Goal: Task Accomplishment & Management: Use online tool/utility

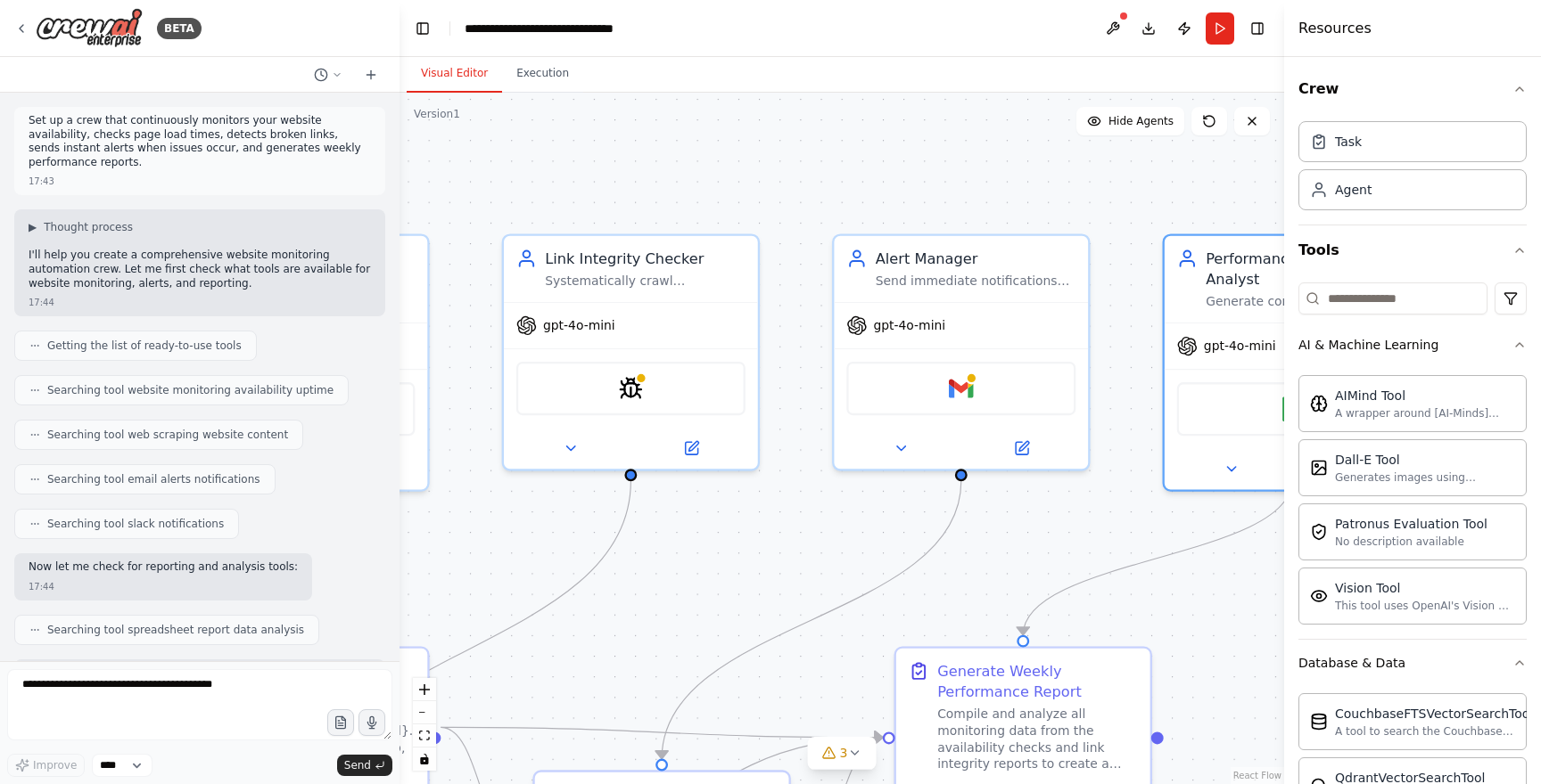
scroll to position [4170, 0]
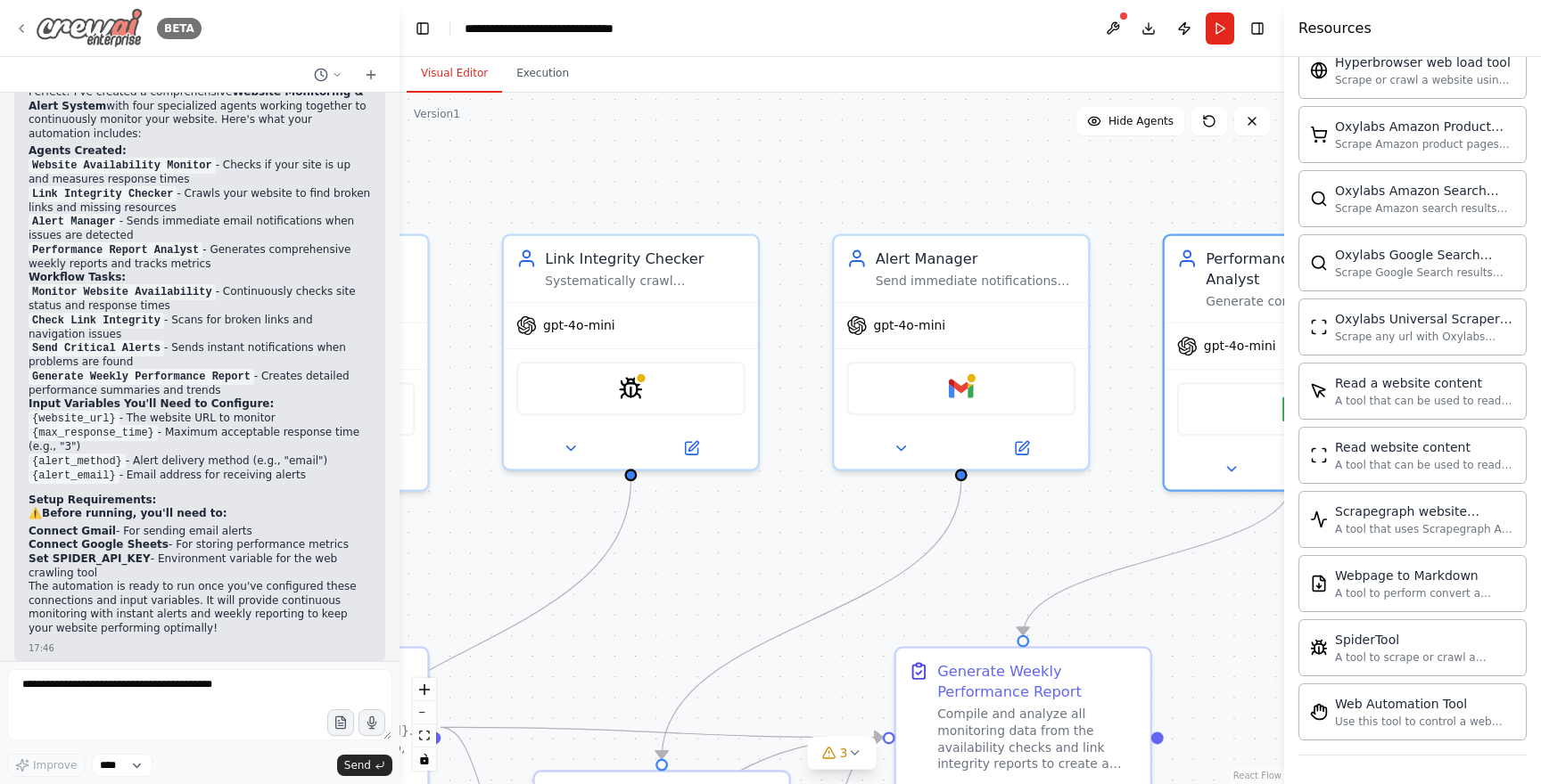
click at [22, 26] on icon at bounding box center [21, 29] width 4 height 7
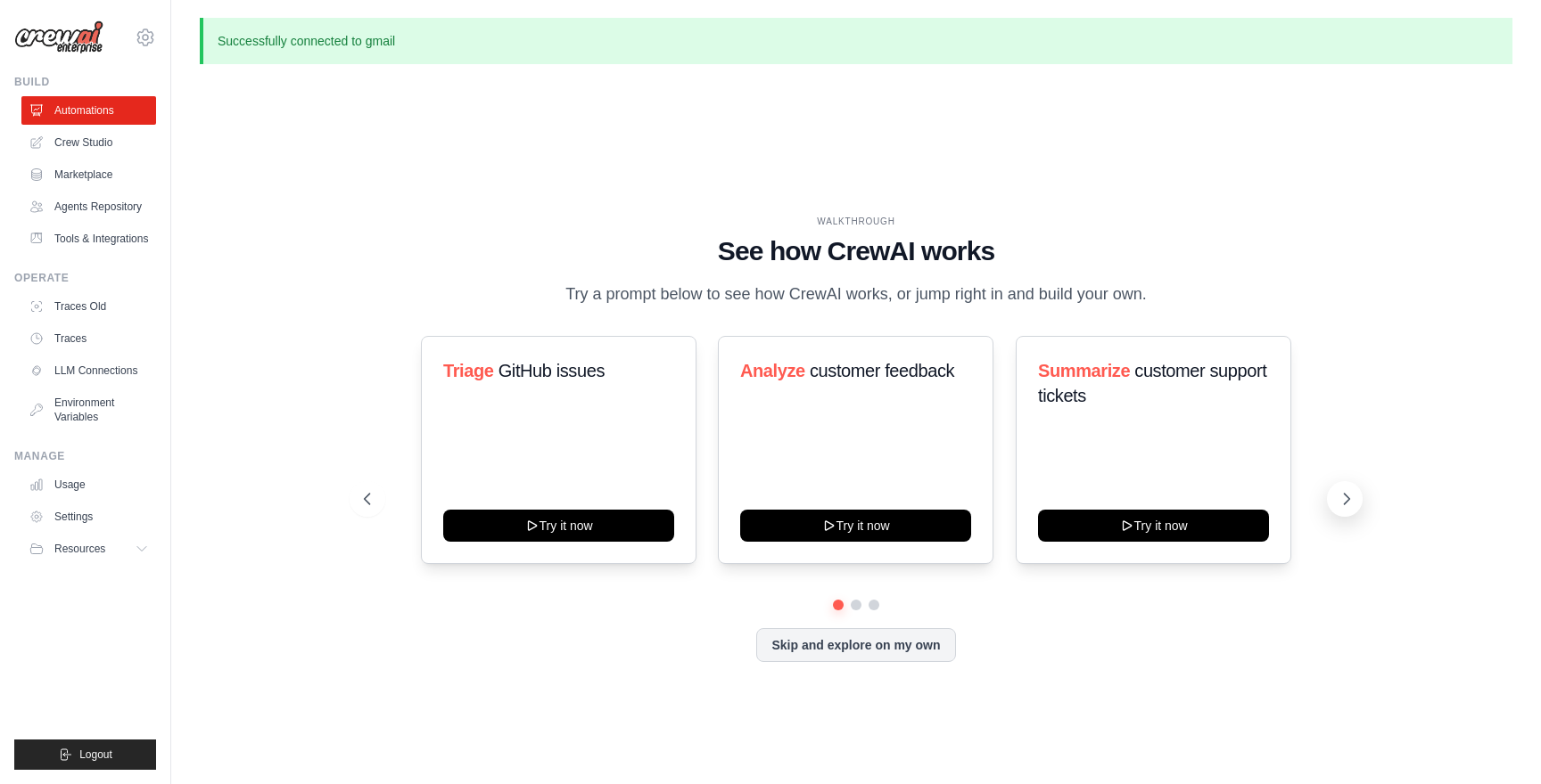
click at [1348, 499] on icon at bounding box center [1348, 499] width 5 height 11
click at [1350, 499] on icon at bounding box center [1347, 499] width 18 height 18
click at [1352, 494] on icon at bounding box center [1347, 499] width 18 height 18
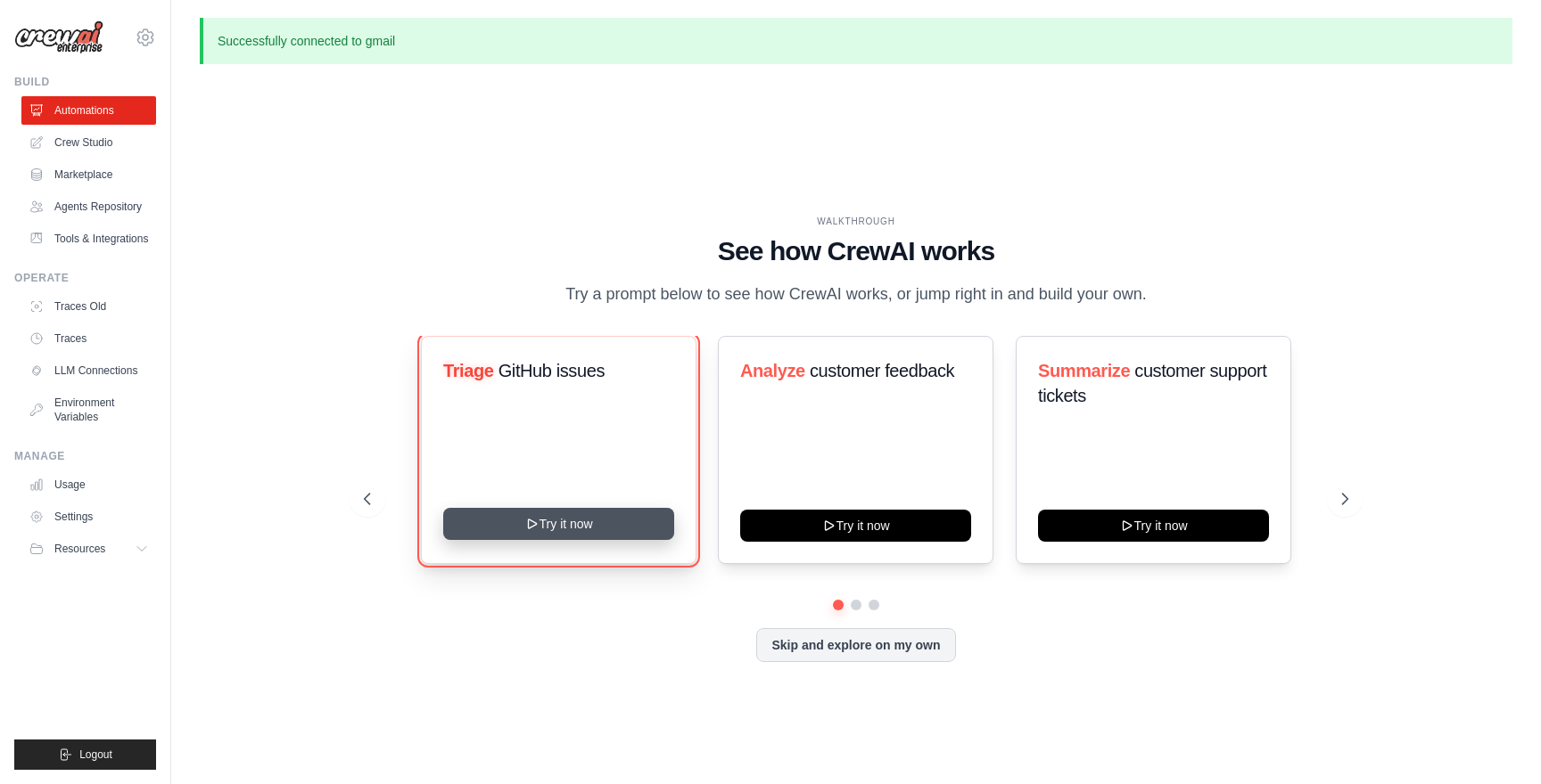
click at [556, 521] on button "Try it now" at bounding box center [559, 524] width 231 height 32
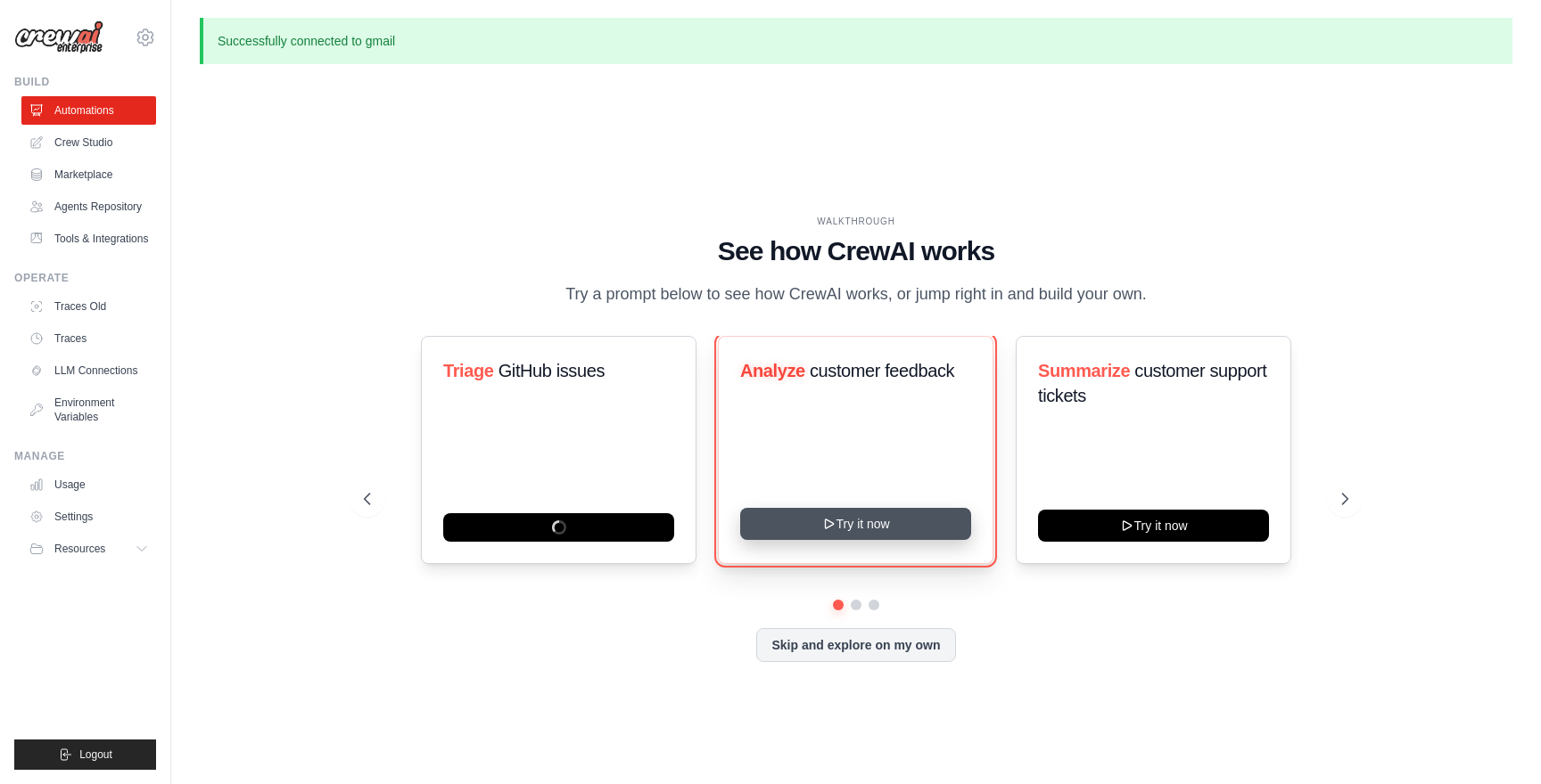
click at [851, 523] on button "Try it now" at bounding box center [856, 524] width 231 height 32
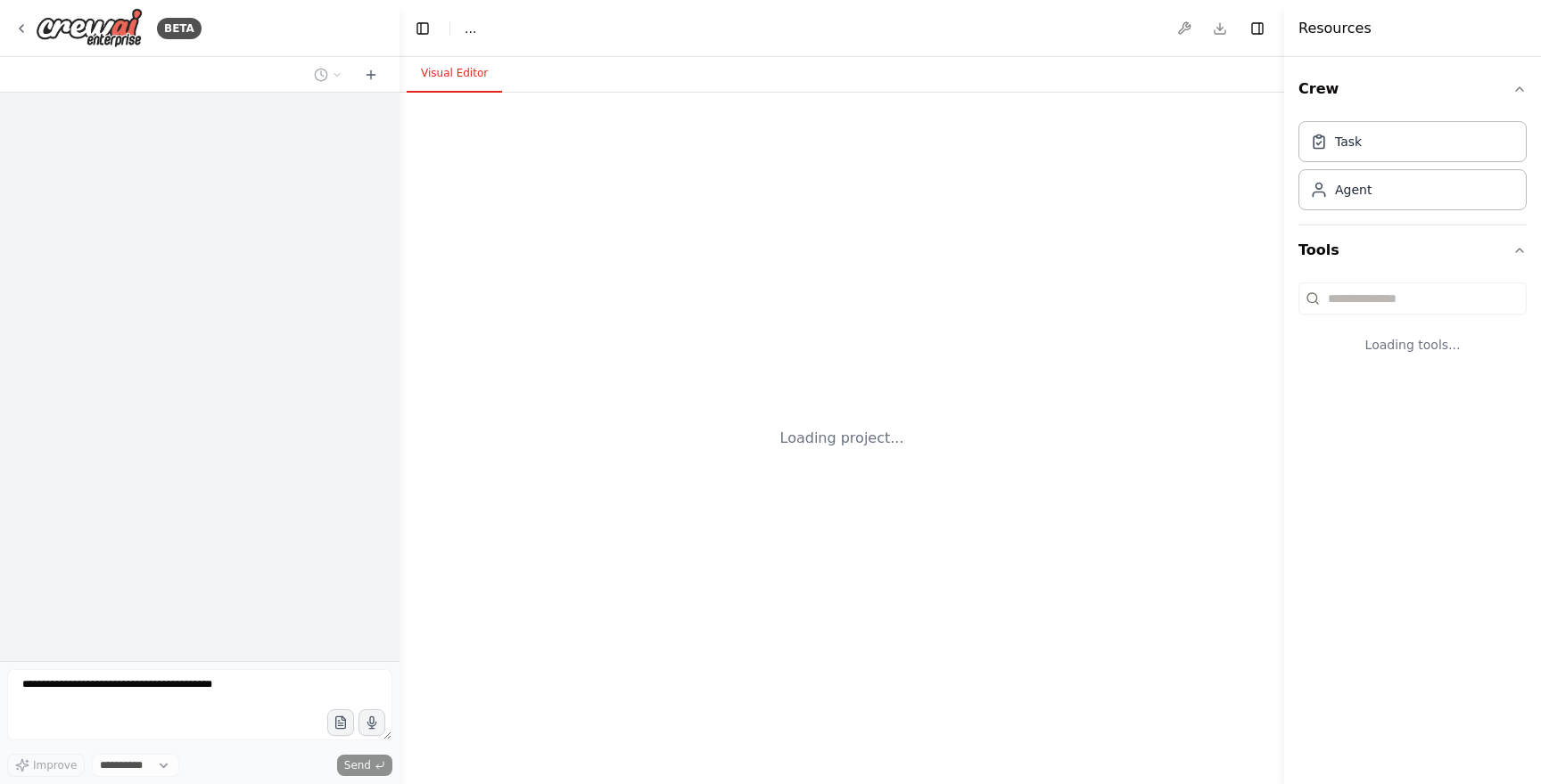
select select "****"
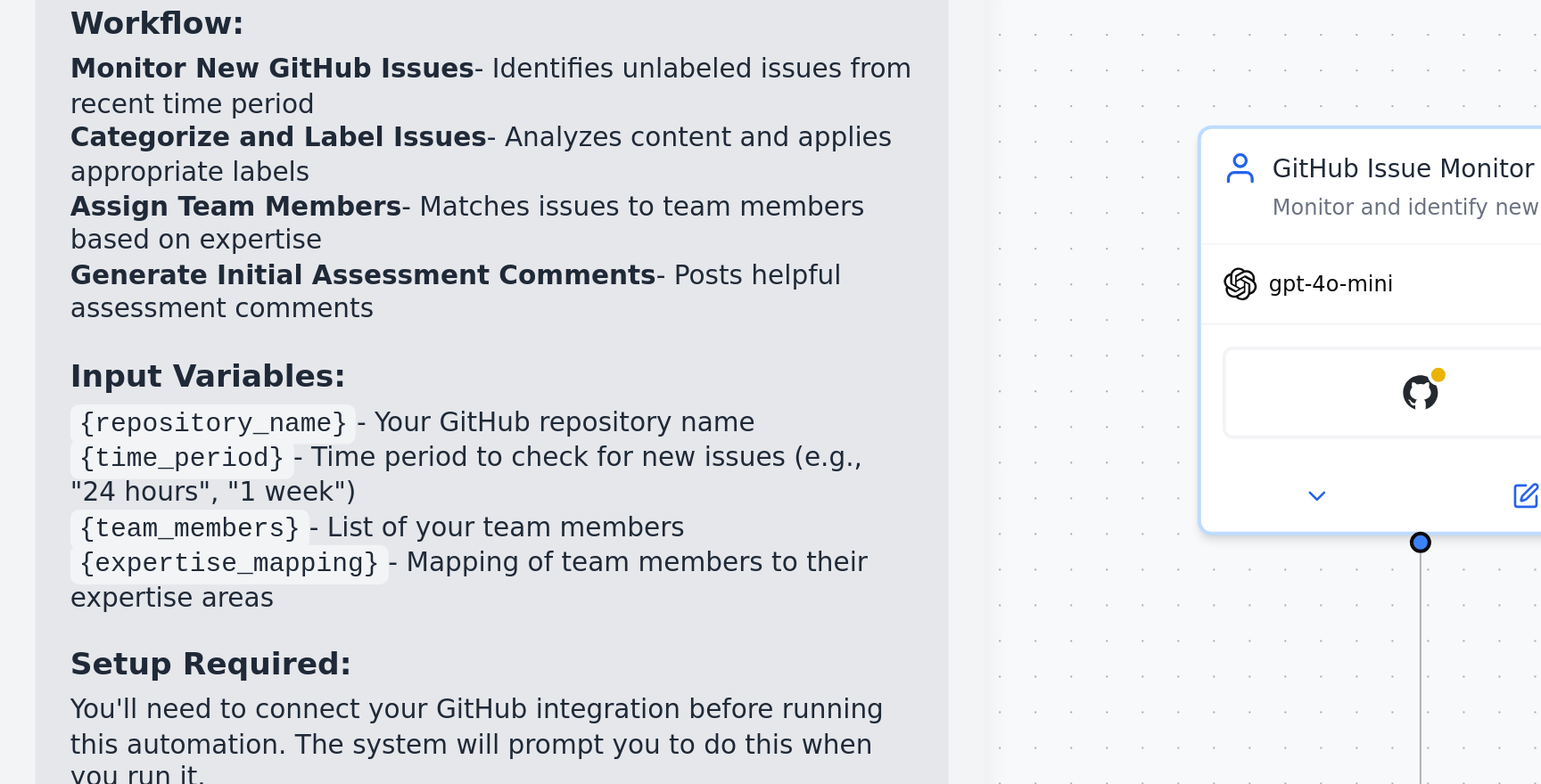
scroll to position [1886, 0]
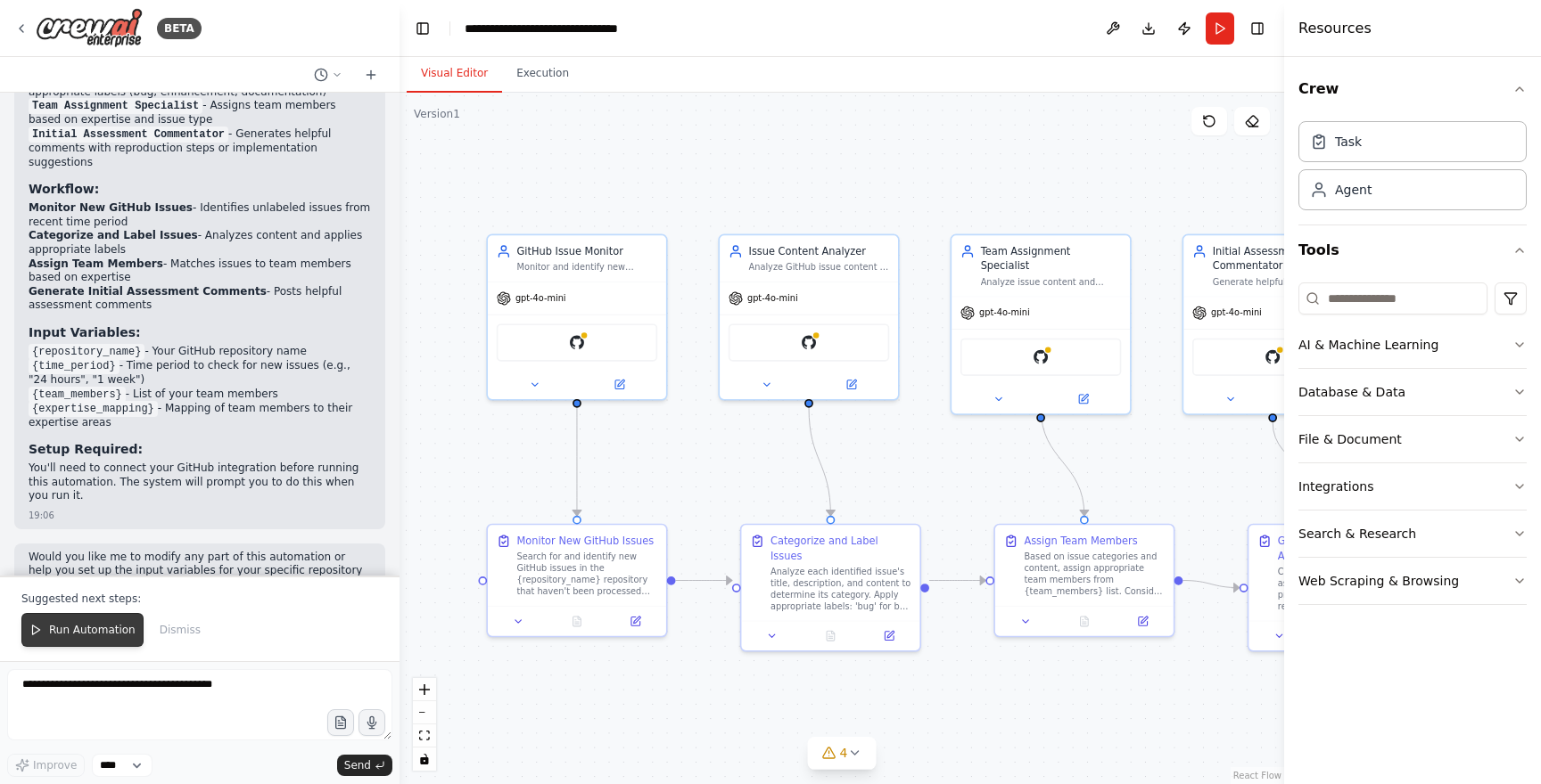
click at [82, 635] on span "Run Automation" at bounding box center [92, 630] width 87 height 14
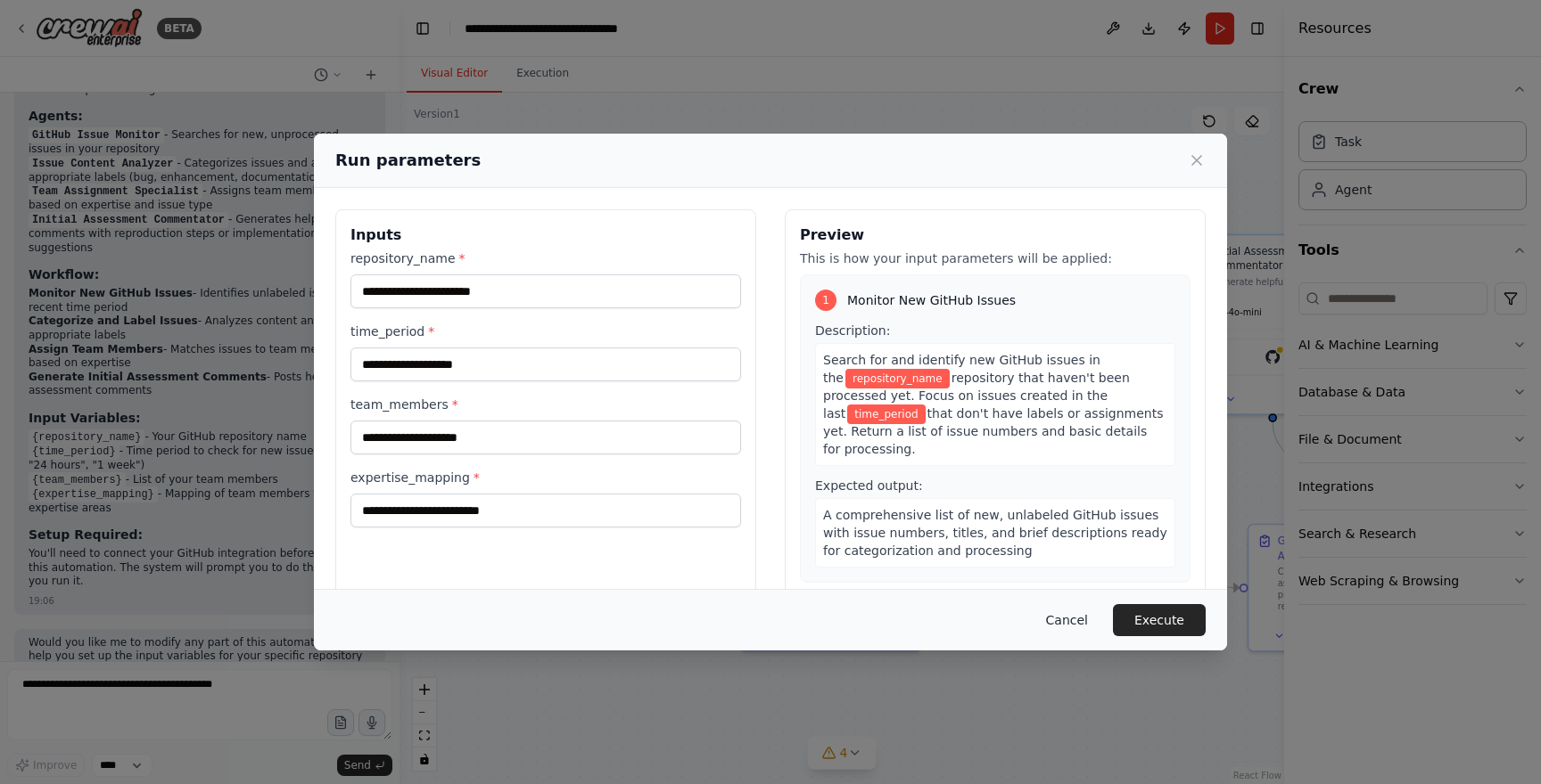
click at [1074, 621] on button "Cancel" at bounding box center [1066, 620] width 71 height 32
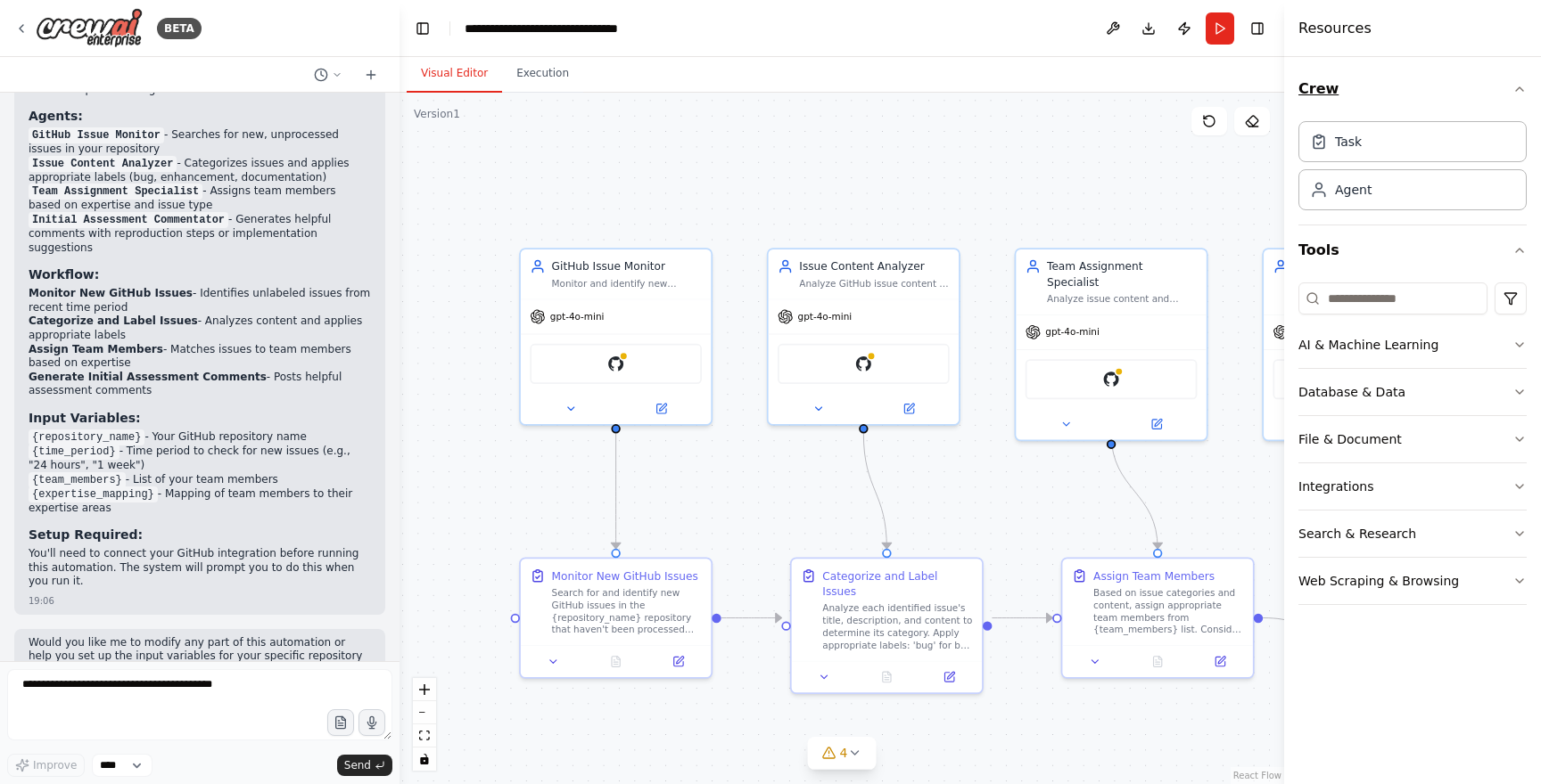
click at [1520, 94] on icon "button" at bounding box center [1520, 89] width 14 height 14
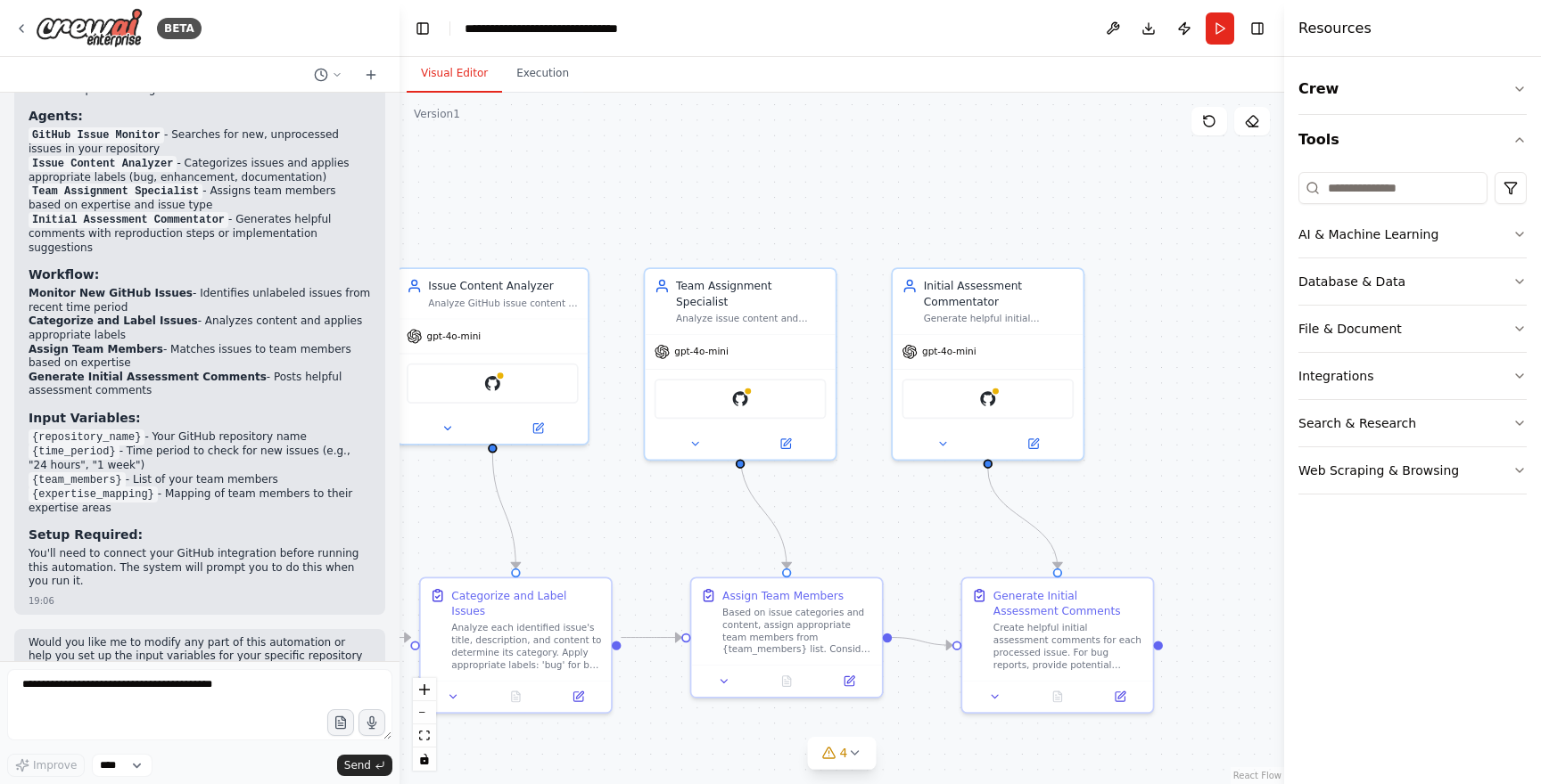
drag, startPoint x: 1040, startPoint y: 517, endPoint x: 670, endPoint y: 535, distance: 370.4
click at [670, 535] on div ".deletable-edge-delete-btn { width: 20px; height: 20px; border: 0px solid #ffff…" at bounding box center [842, 439] width 885 height 692
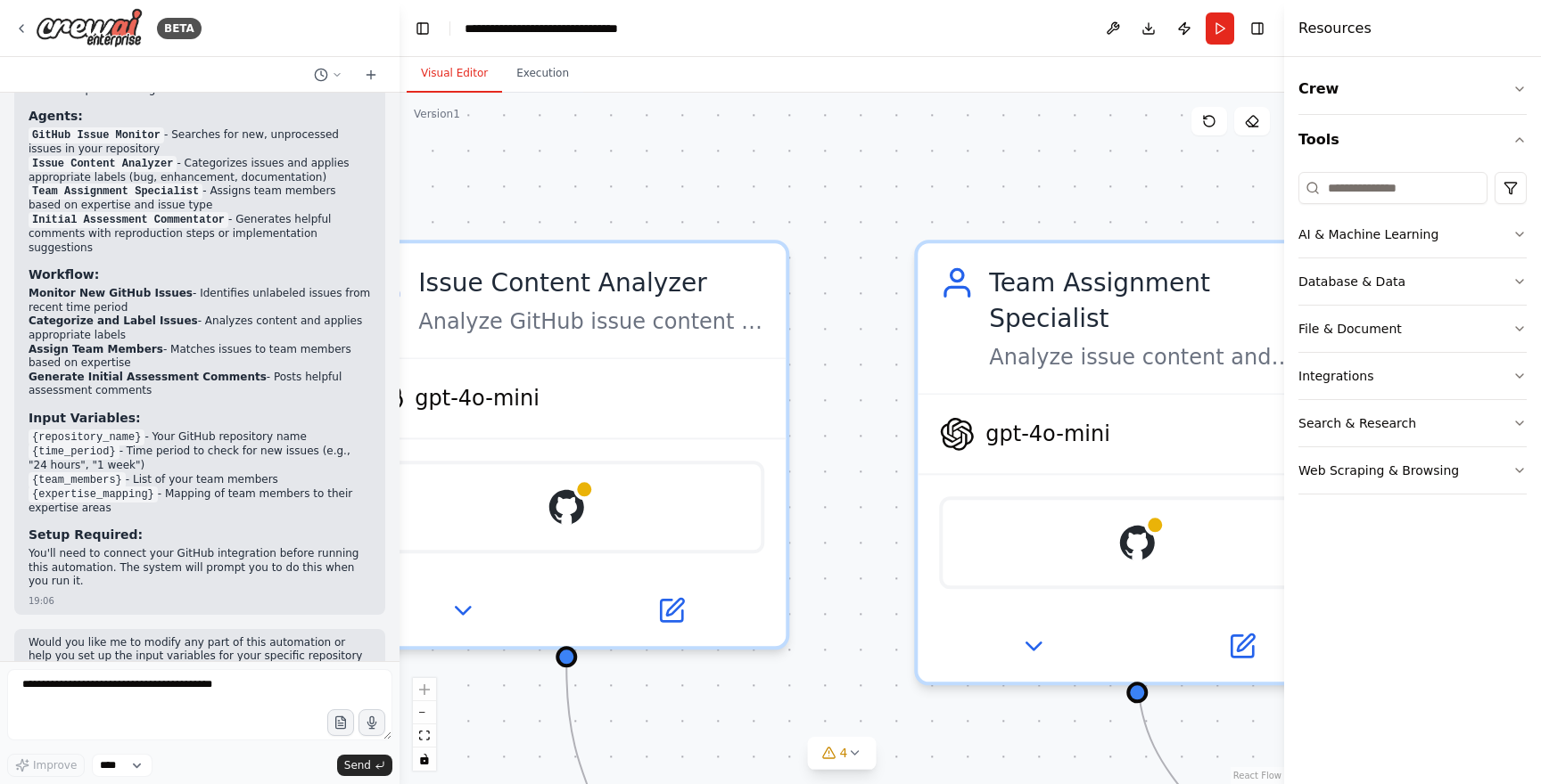
drag, startPoint x: 827, startPoint y: 482, endPoint x: 1429, endPoint y: 822, distance: 691.4
click at [1429, 783] on html "BETA Build a crew that monitors new GitHub issues in my repository, automatical…" at bounding box center [770, 392] width 1541 height 784
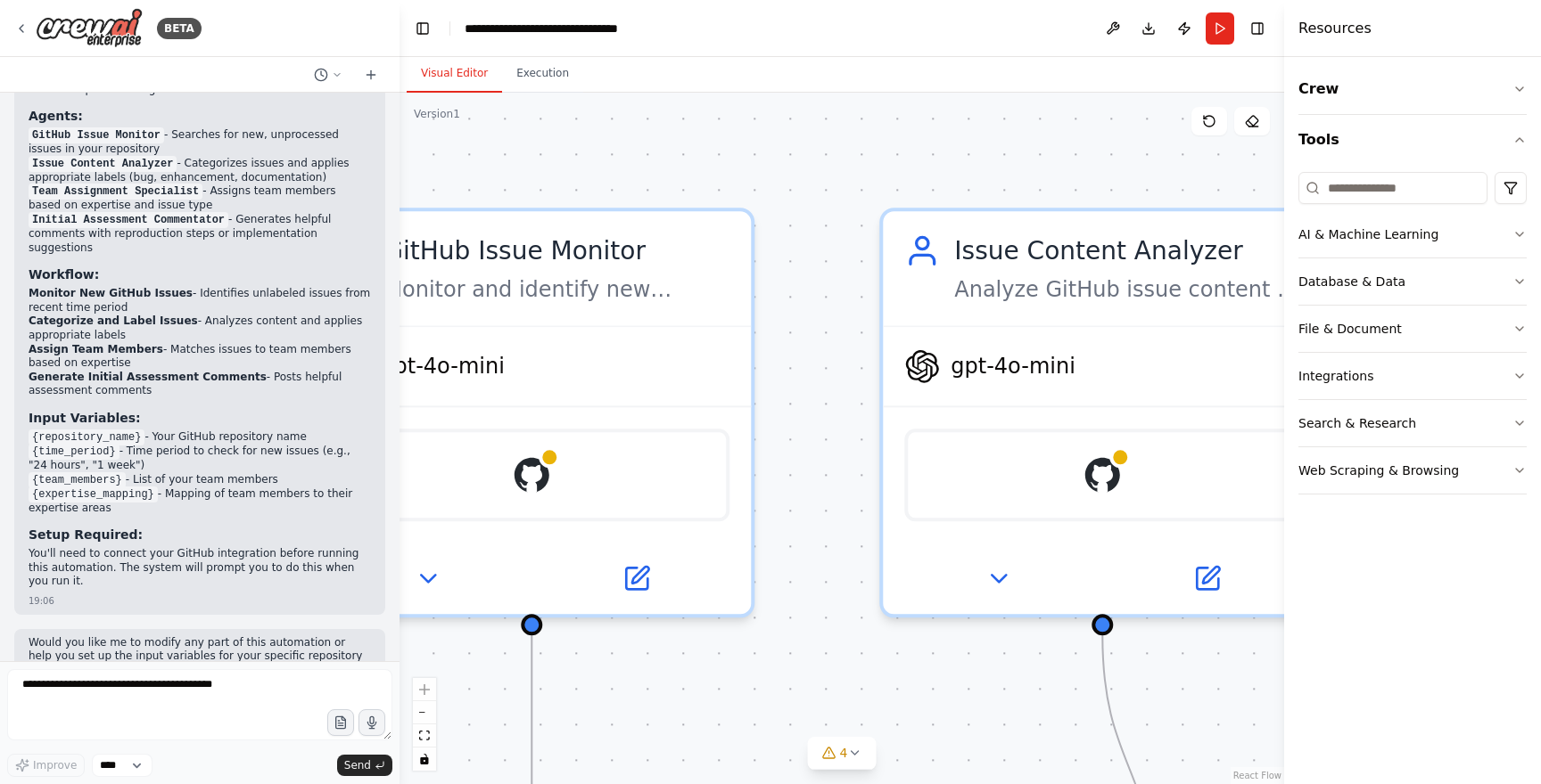
drag, startPoint x: 706, startPoint y: 704, endPoint x: 1229, endPoint y: 672, distance: 524.0
click at [1229, 672] on div ".deletable-edge-delete-btn { width: 20px; height: 20px; border: 0px solid #ffff…" at bounding box center [842, 439] width 885 height 692
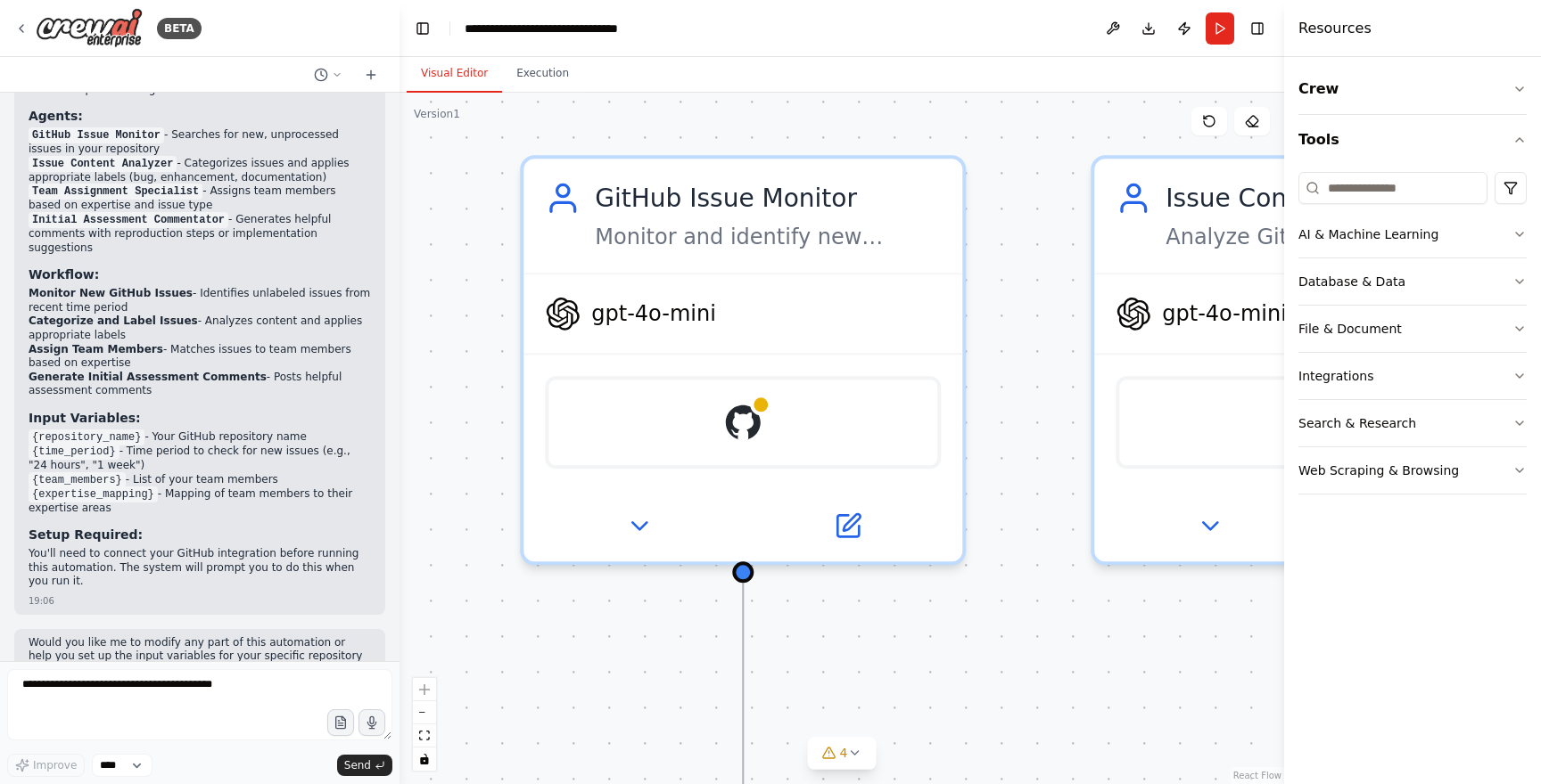
drag, startPoint x: 626, startPoint y: 695, endPoint x: 837, endPoint y: 642, distance: 217.6
click at [837, 642] on div ".deletable-edge-delete-btn { width: 20px; height: 20px; border: 0px solid #ffff…" at bounding box center [842, 439] width 885 height 692
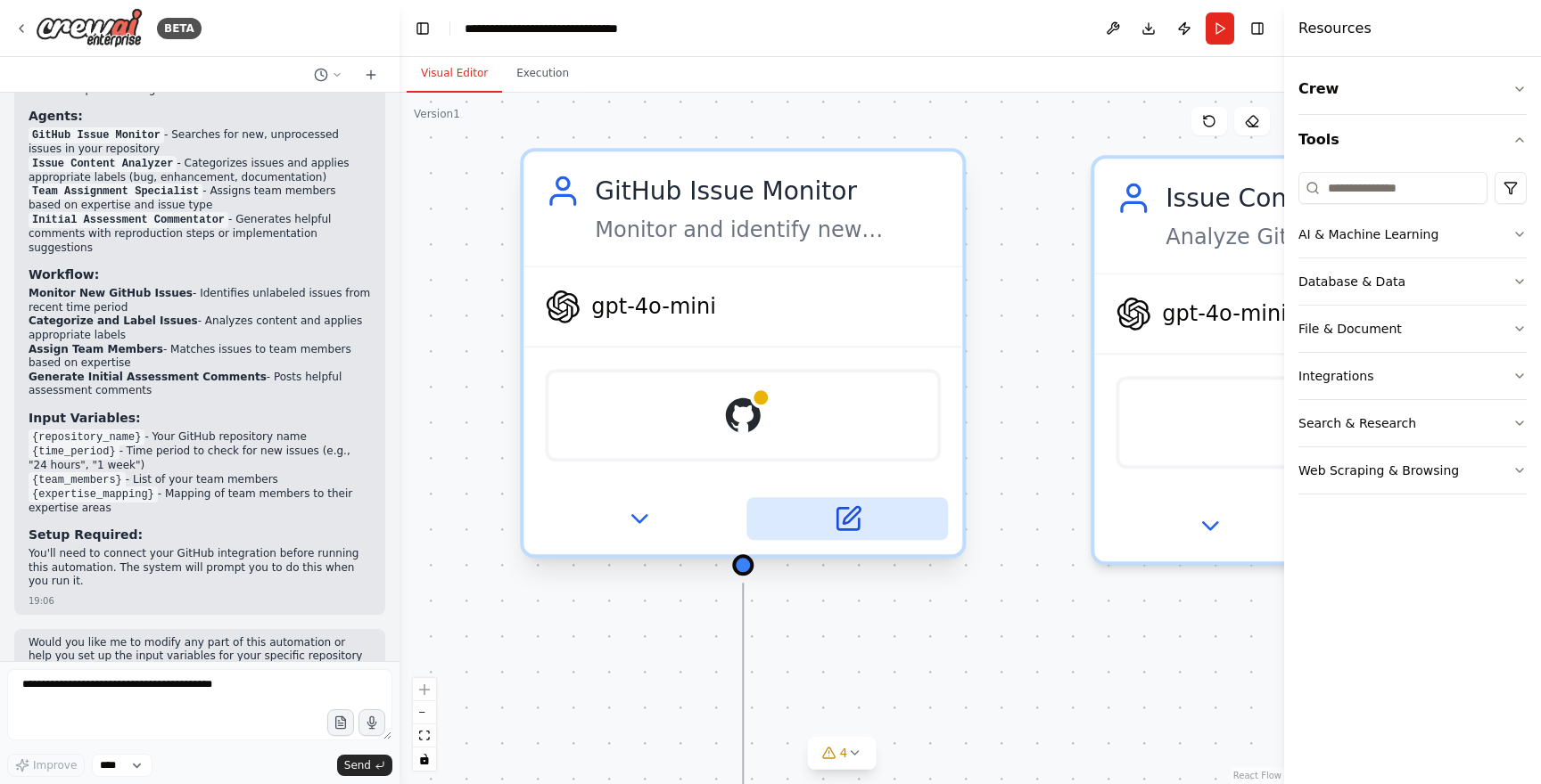
click at [859, 526] on icon at bounding box center [847, 519] width 29 height 29
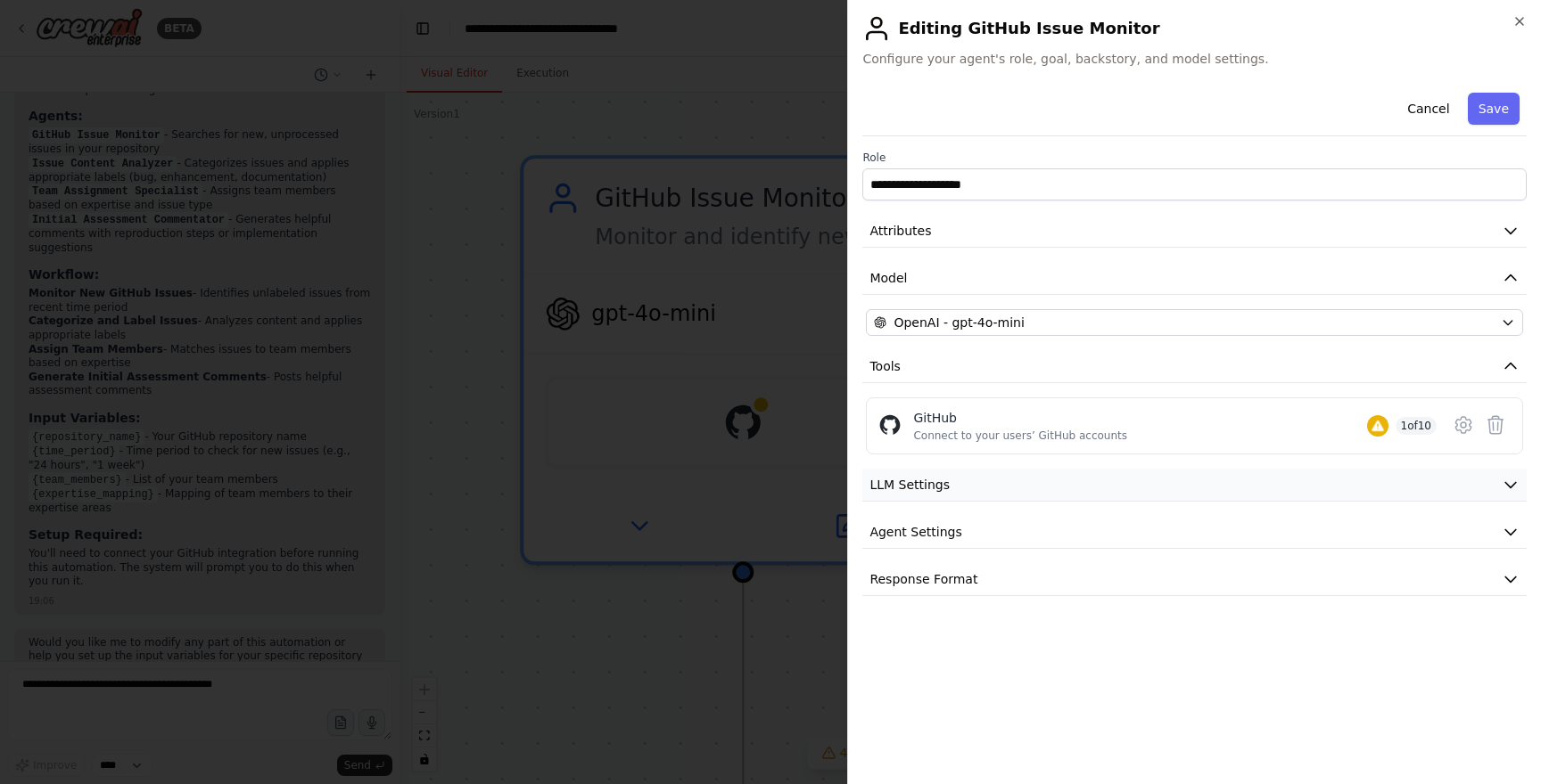
click at [933, 486] on span "LLM Settings" at bounding box center [910, 485] width 81 height 18
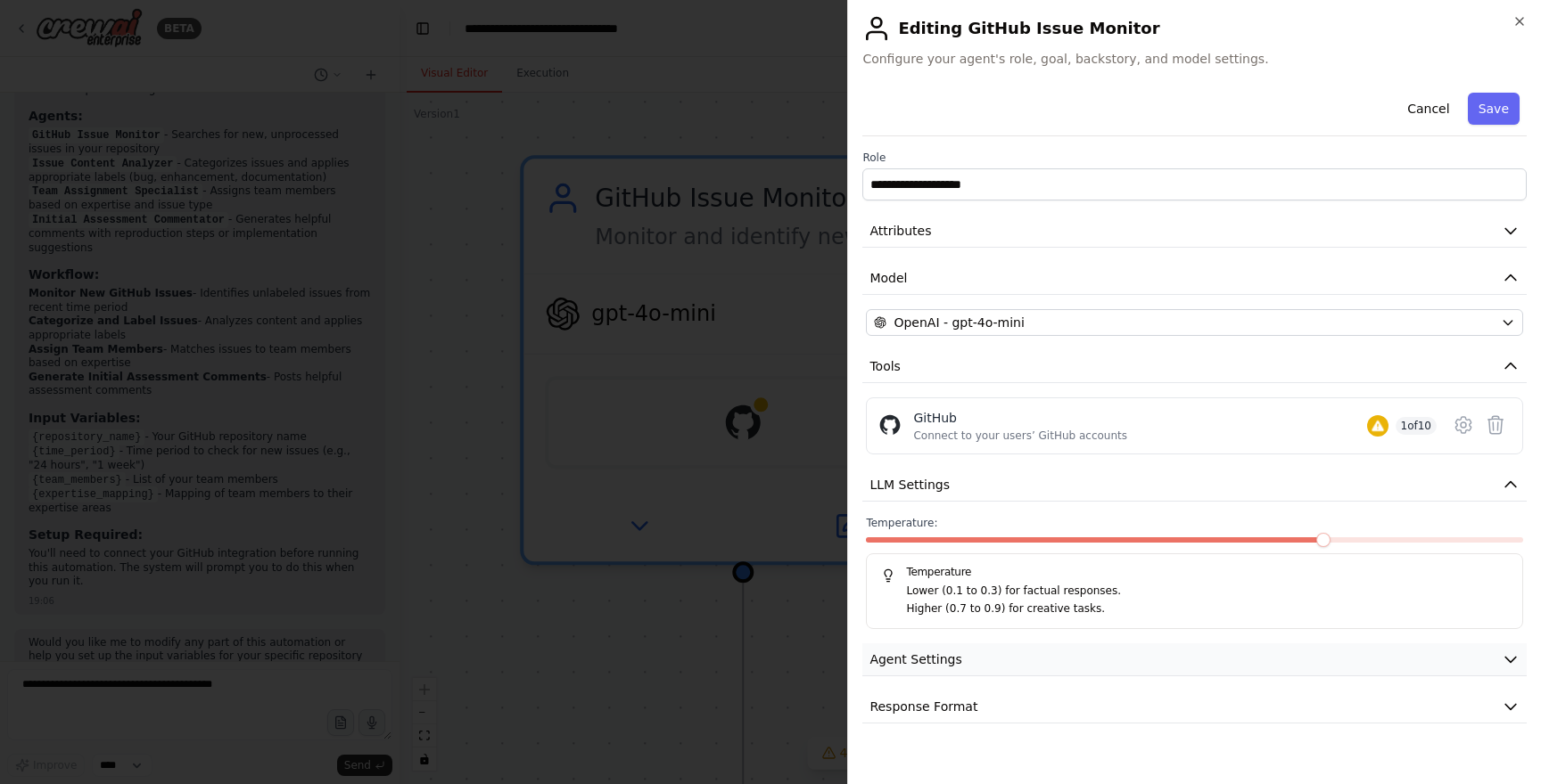
click at [954, 652] on span "Agent Settings" at bounding box center [915, 660] width 92 height 18
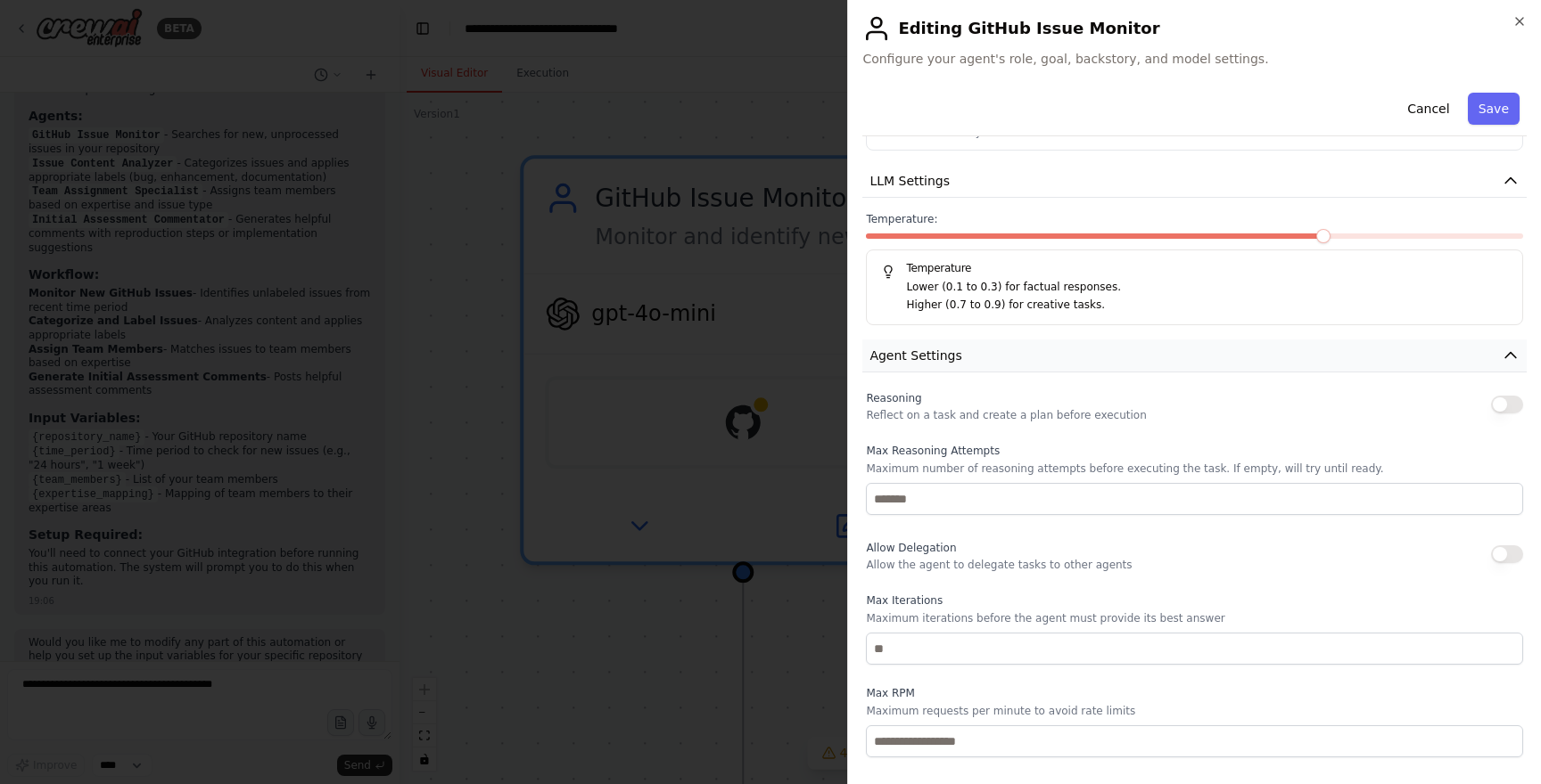
scroll to position [446, 0]
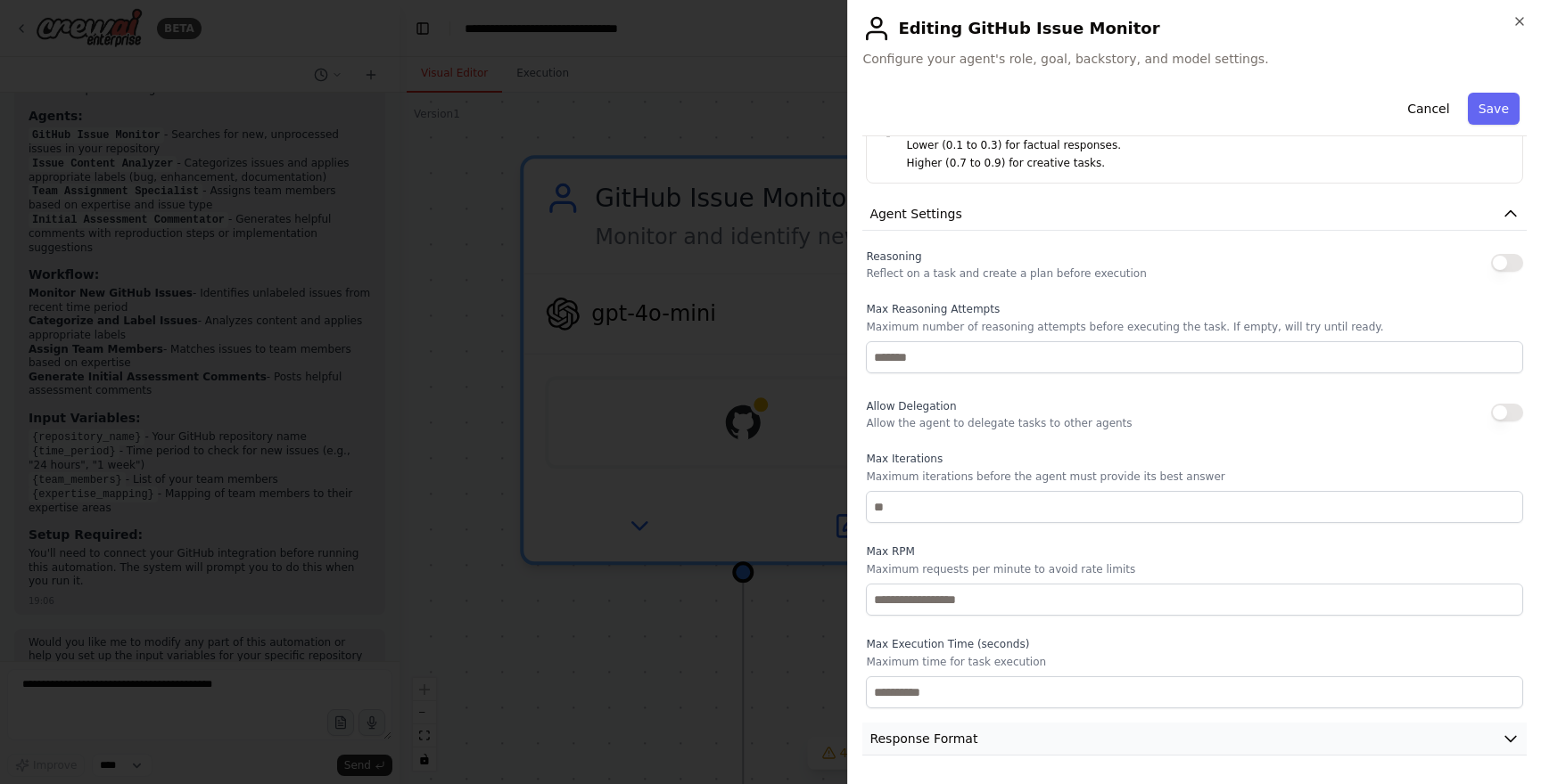
click at [951, 730] on span "Response Format" at bounding box center [923, 739] width 107 height 18
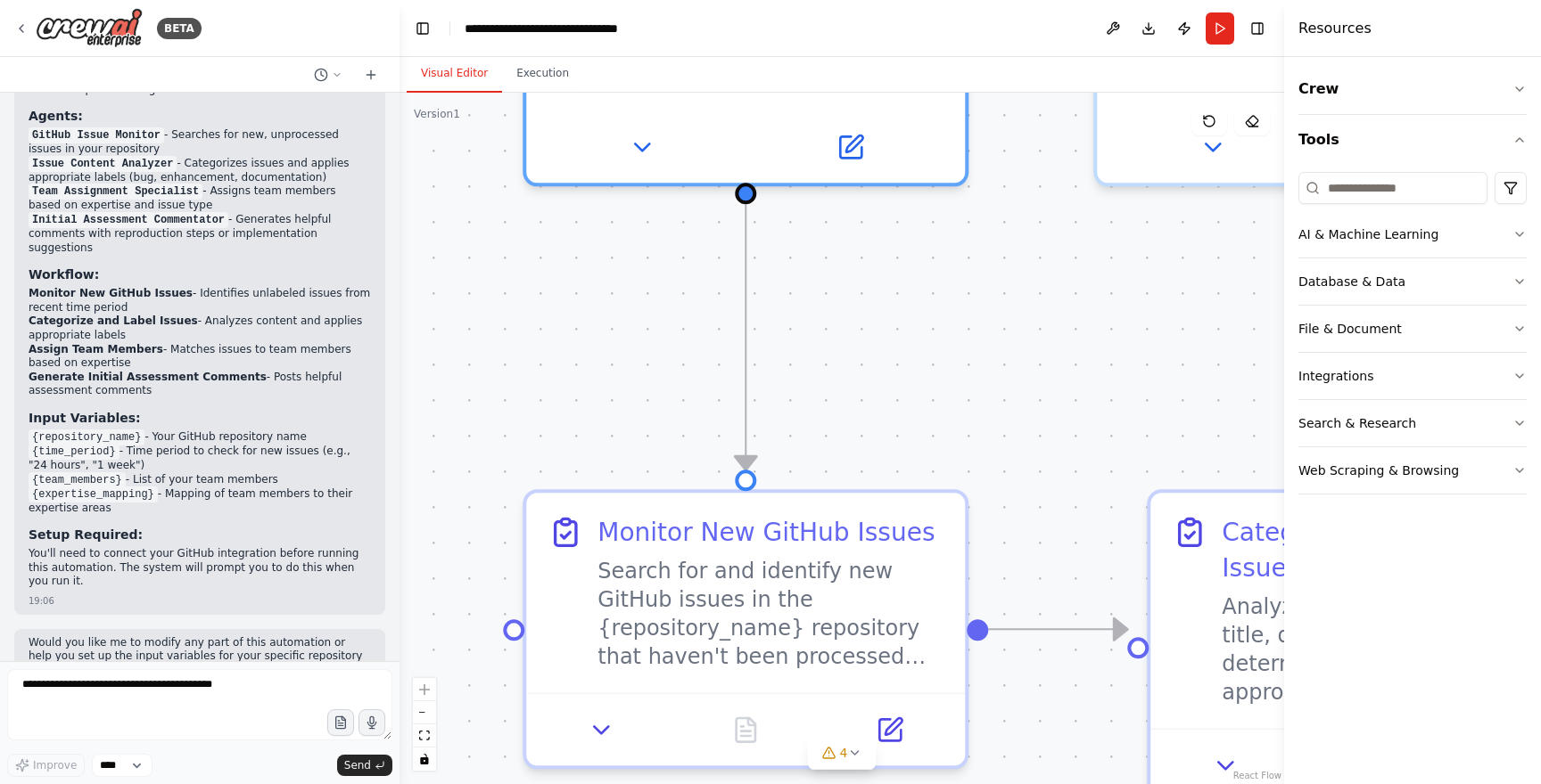
drag, startPoint x: 979, startPoint y: 650, endPoint x: 981, endPoint y: 303, distance: 347.0
click at [981, 303] on div ".deletable-edge-delete-btn { width: 20px; height: 20px; border: 0px solid #ffff…" at bounding box center [842, 439] width 885 height 692
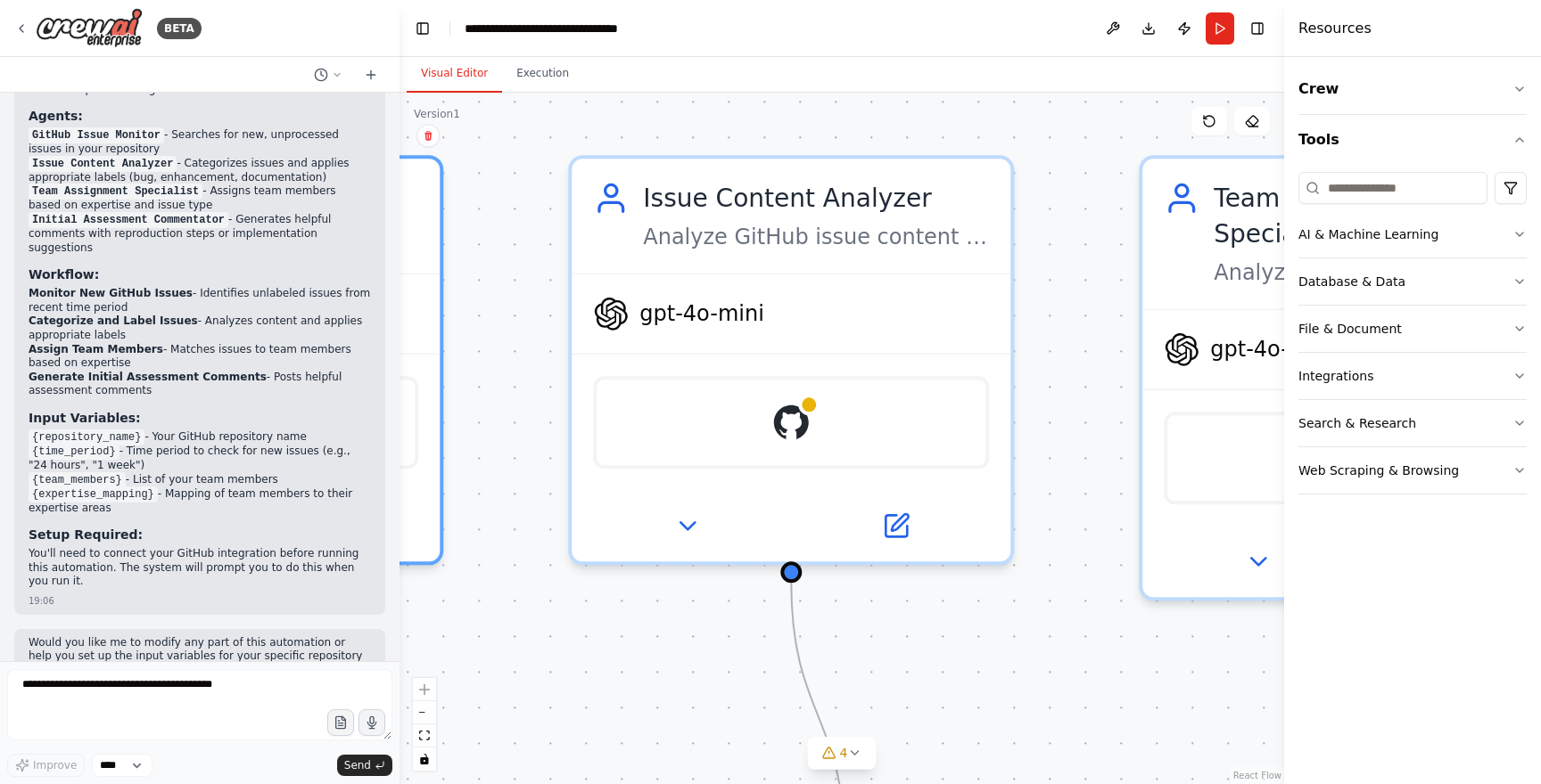
drag, startPoint x: 997, startPoint y: 395, endPoint x: 473, endPoint y: 773, distance: 646.1
click at [473, 773] on div ".deletable-edge-delete-btn { width: 20px; height: 20px; border: 0px solid #ffff…" at bounding box center [842, 439] width 885 height 692
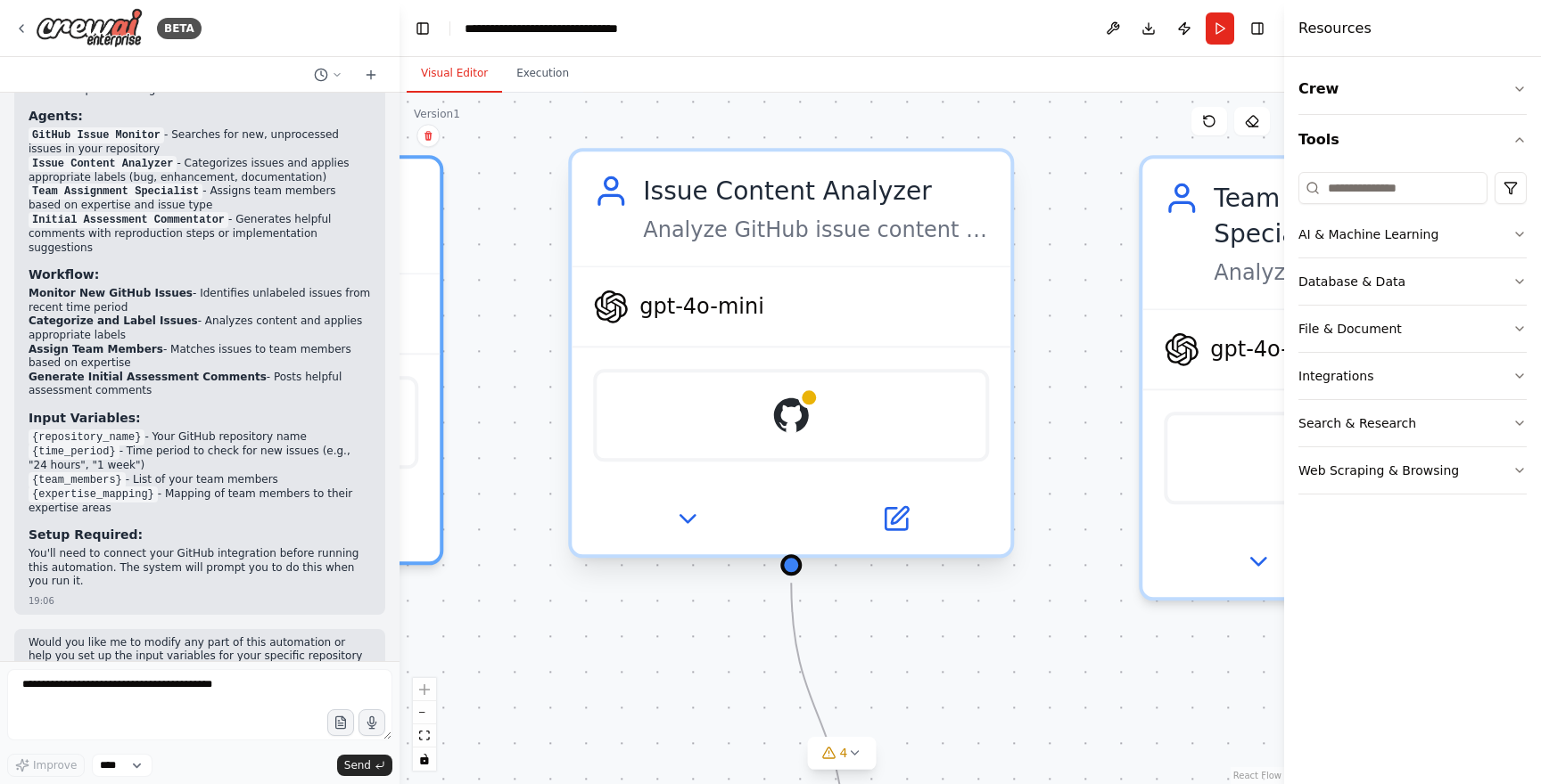
click at [828, 237] on div "Analyze GitHub issue content to automatically categorize and label issues as bu…" at bounding box center [816, 230] width 346 height 29
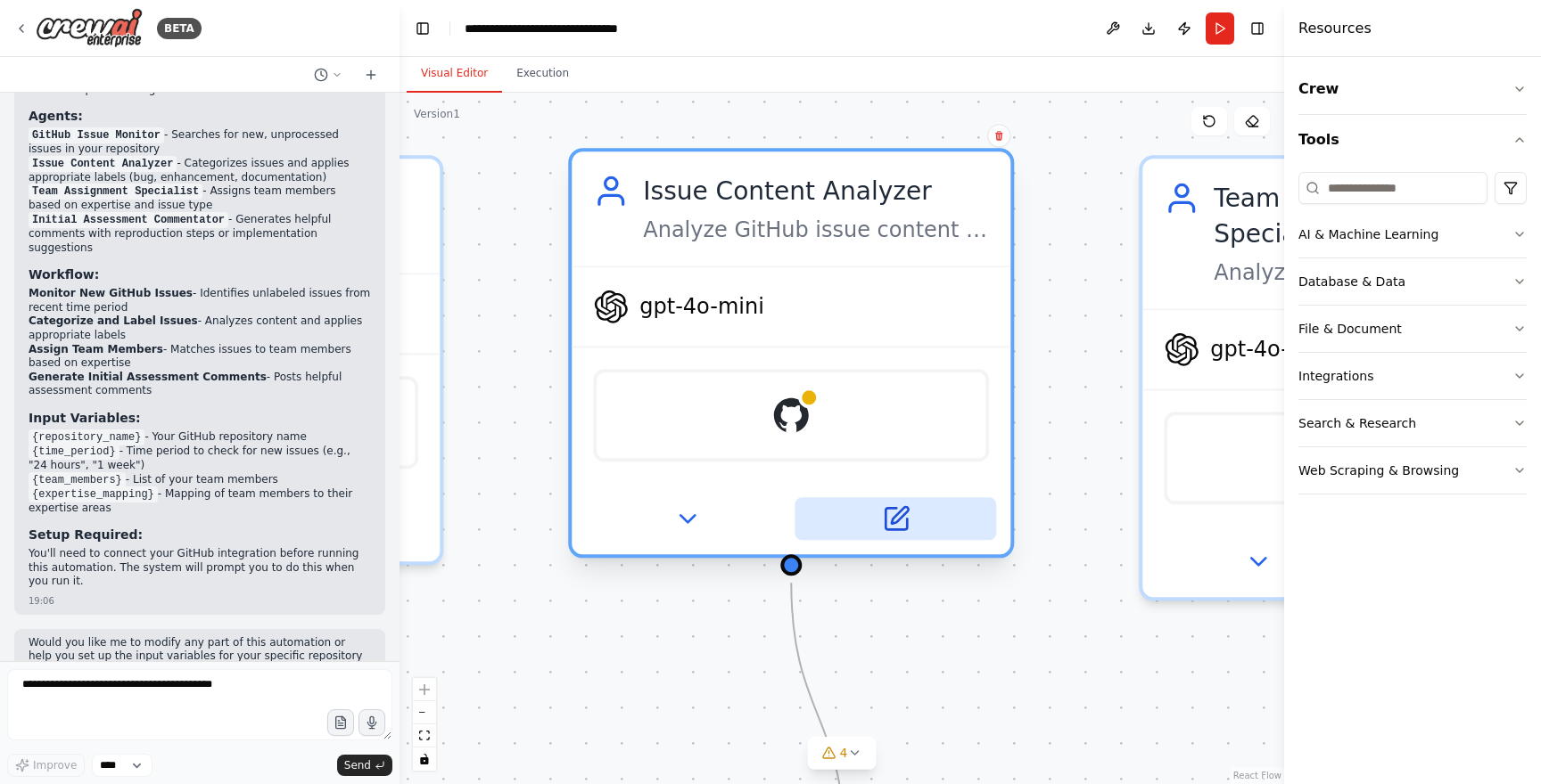
click at [906, 527] on icon at bounding box center [895, 519] width 21 height 21
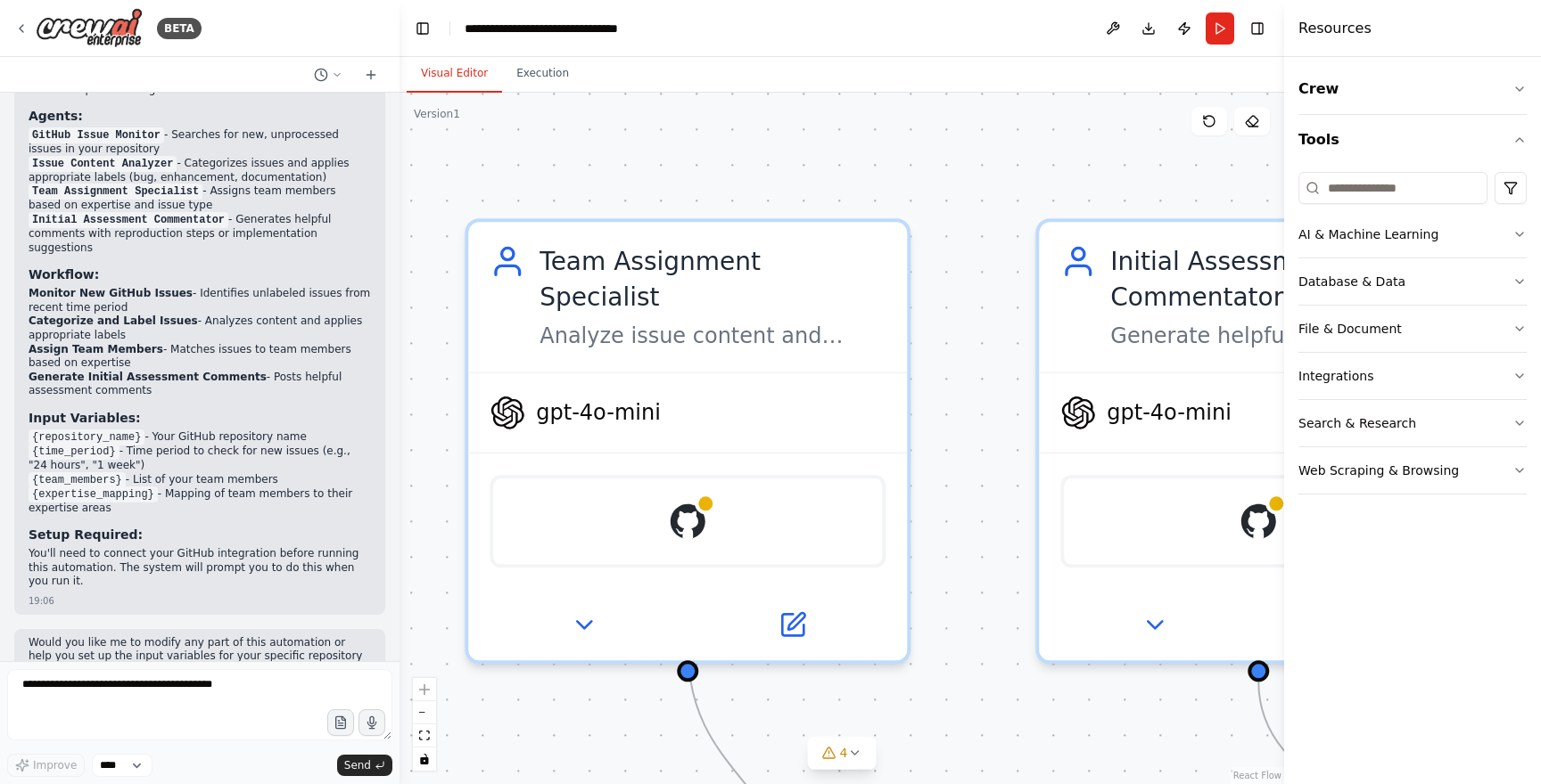
drag, startPoint x: 1140, startPoint y: 657, endPoint x: 466, endPoint y: 720, distance: 676.9
click at [466, 720] on div ".deletable-edge-delete-btn { width: 20px; height: 20px; border: 0px solid #ffff…" at bounding box center [842, 439] width 885 height 692
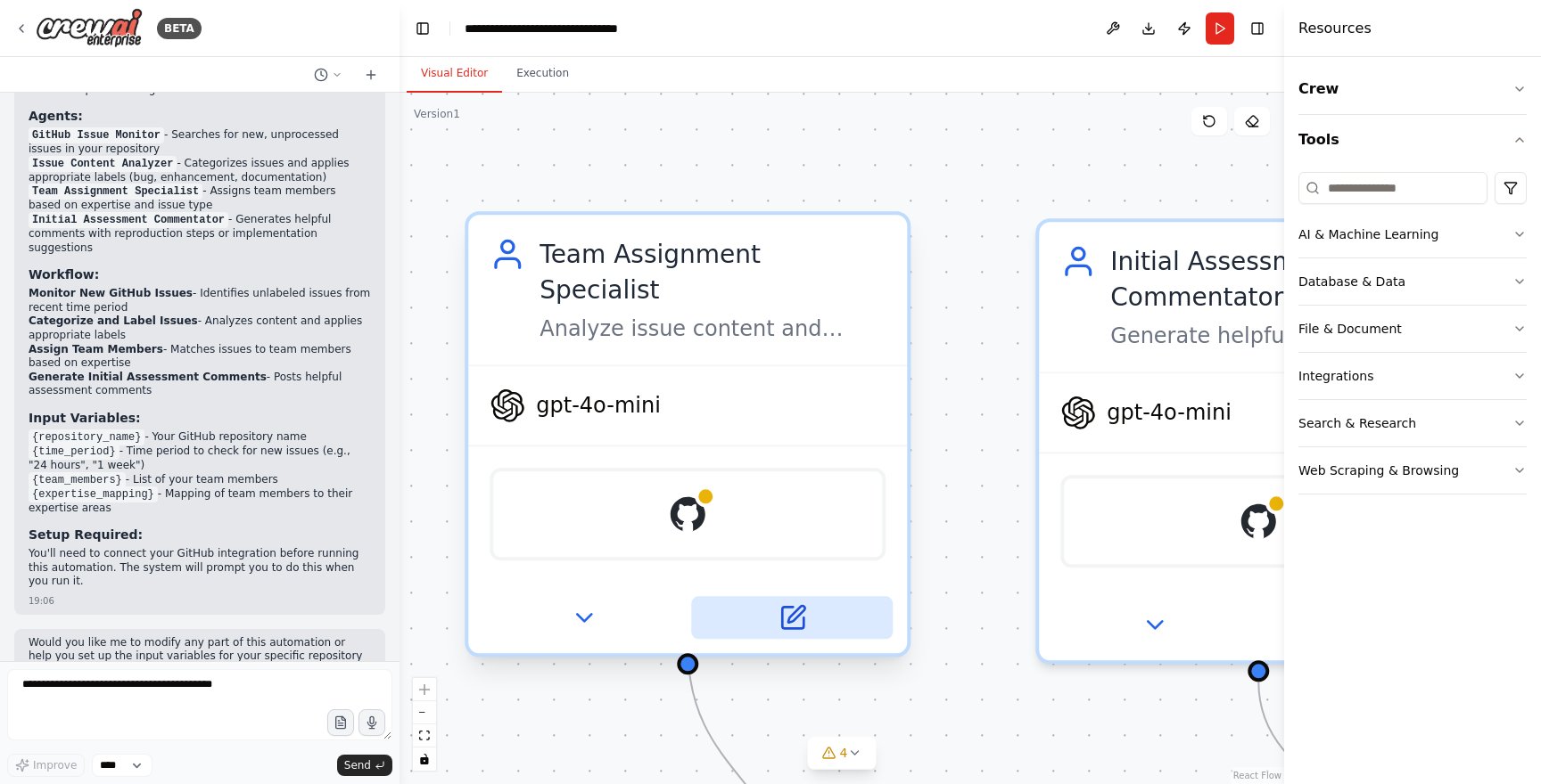
click at [790, 606] on icon at bounding box center [795, 614] width 17 height 17
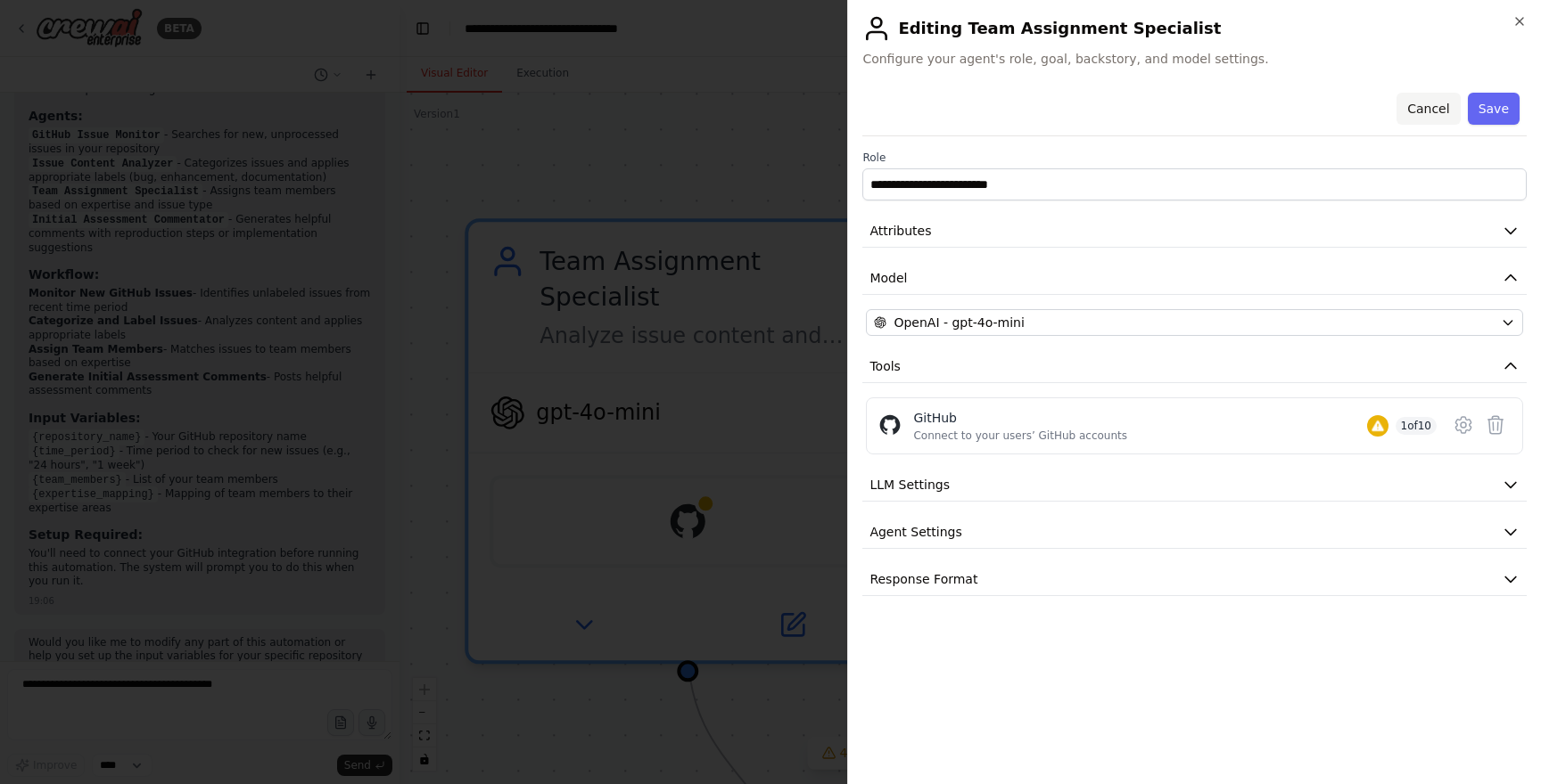
click at [1420, 115] on button "Cancel" at bounding box center [1427, 109] width 64 height 32
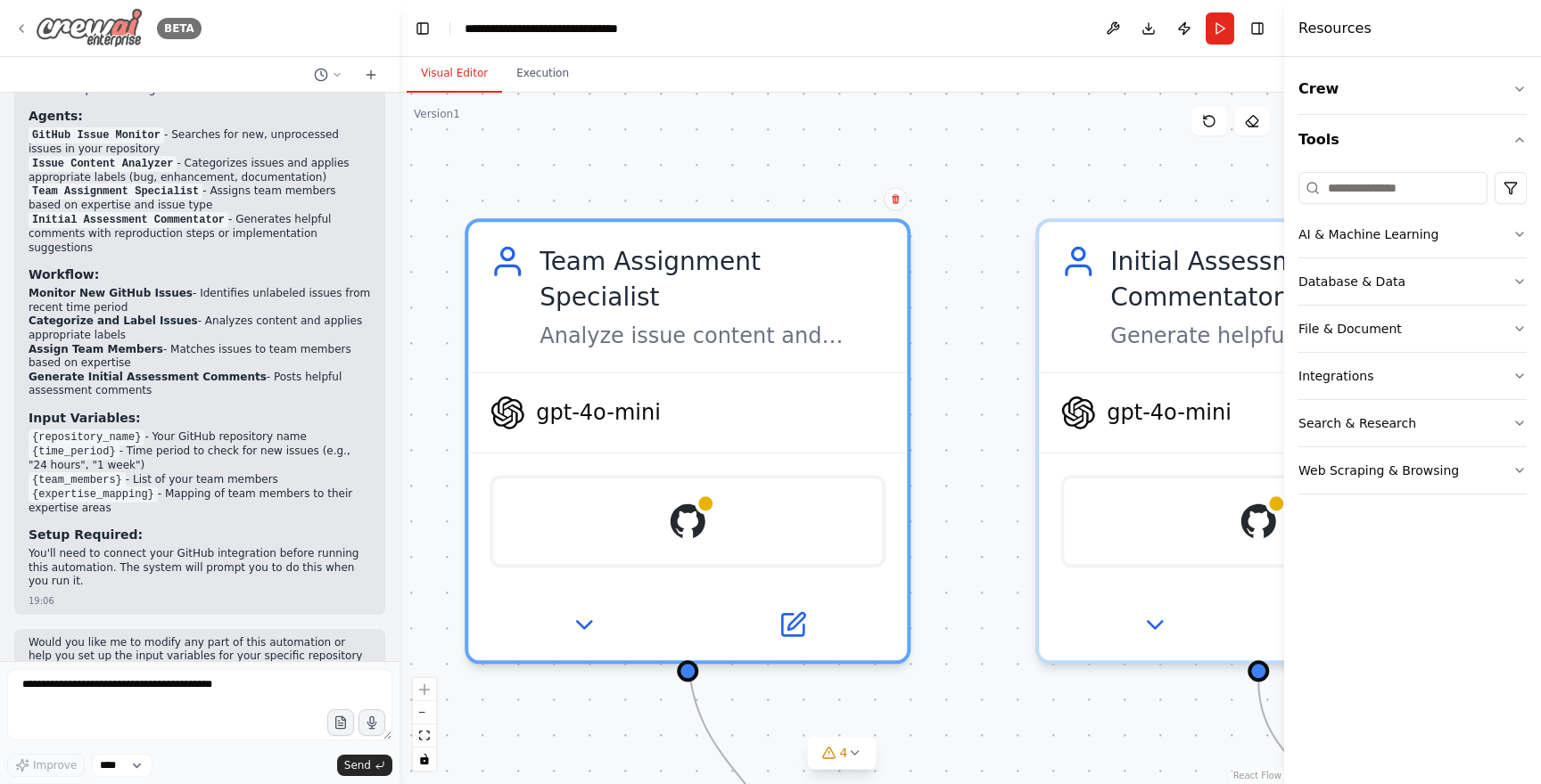
click at [27, 30] on icon at bounding box center [21, 29] width 14 height 14
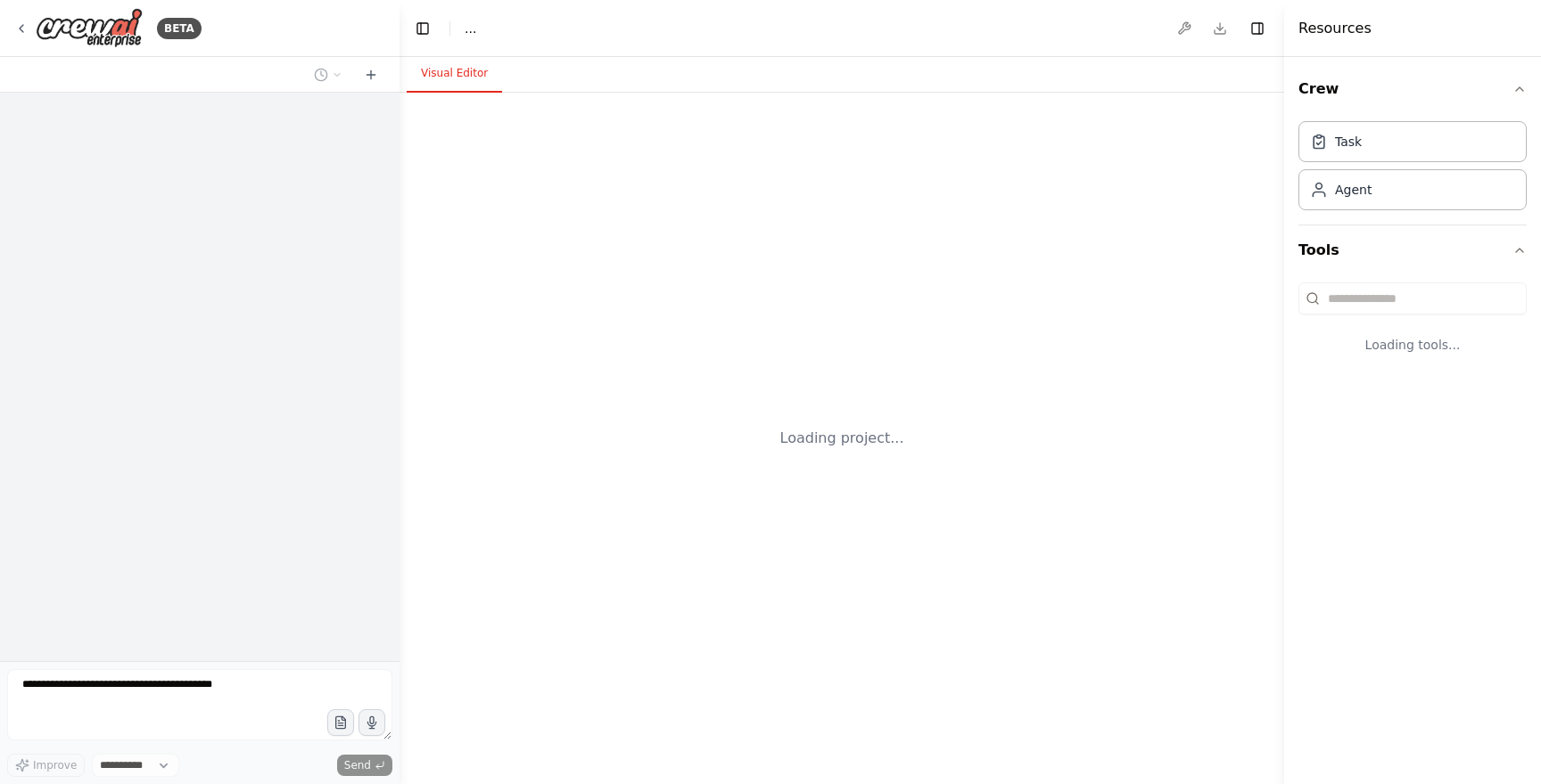
select select "****"
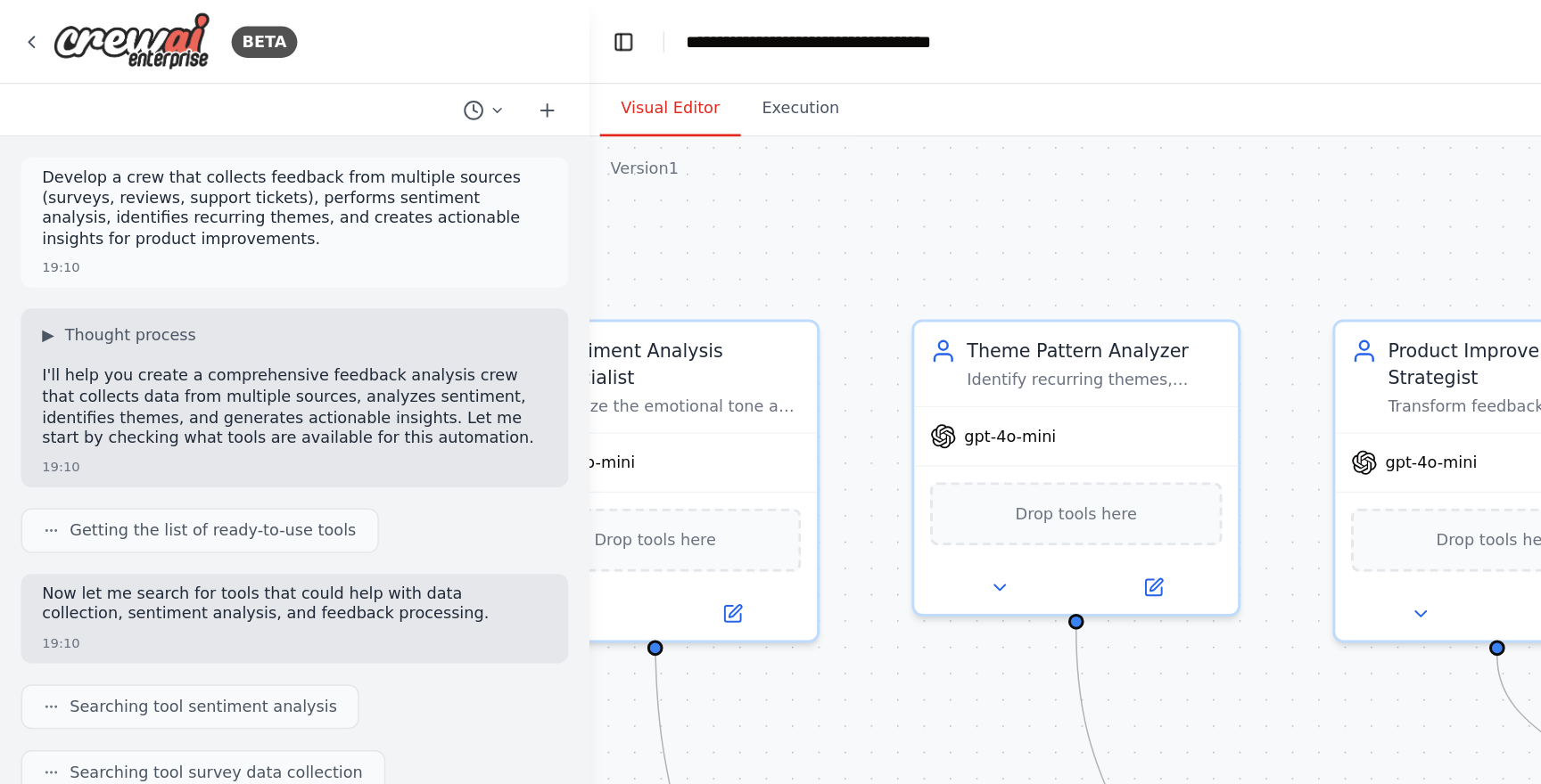
drag, startPoint x: 667, startPoint y: 158, endPoint x: 226, endPoint y: 192, distance: 442.3
click at [226, 192] on div "BETA Develop a crew that collects feedback from multiple sources (surveys, revi…" at bounding box center [770, 392] width 1541 height 784
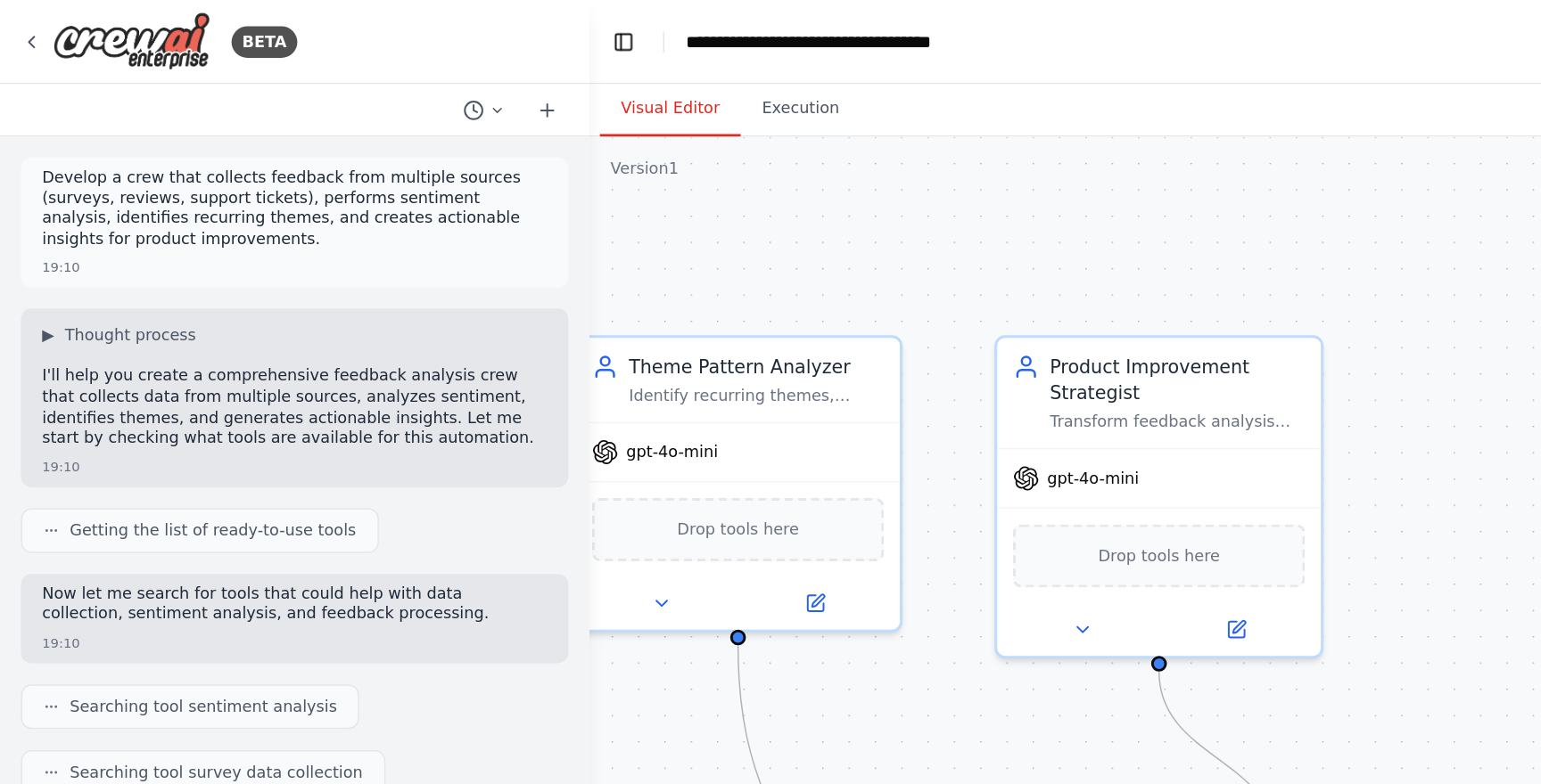
drag, startPoint x: 765, startPoint y: 160, endPoint x: 535, endPoint y: 171, distance: 230.3
click at [535, 171] on div ".deletable-edge-delete-btn { width: 20px; height: 20px; border: 0px solid #ffff…" at bounding box center [842, 439] width 885 height 692
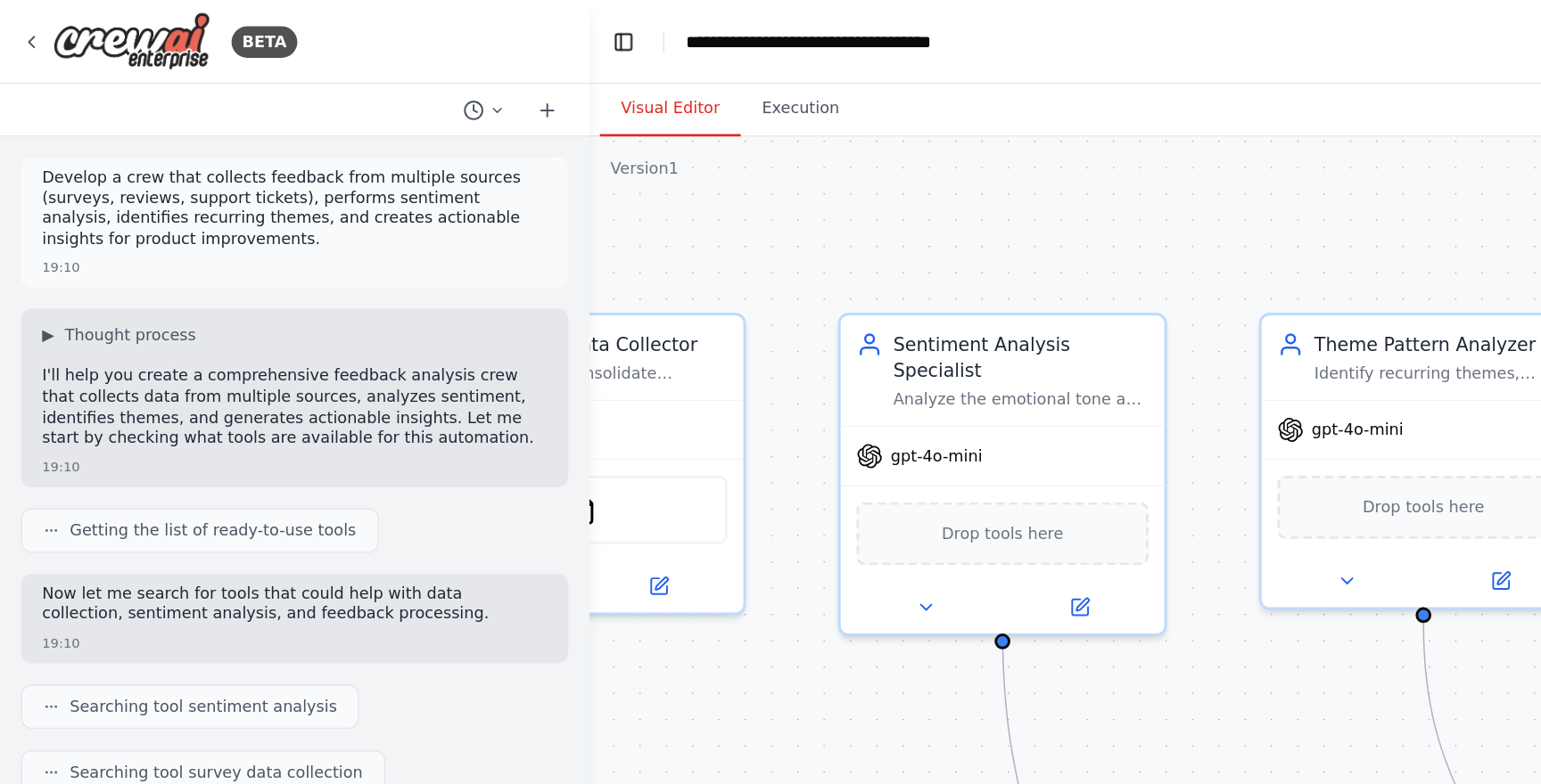
drag, startPoint x: 476, startPoint y: 178, endPoint x: 941, endPoint y: 163, distance: 465.2
click at [941, 163] on div ".deletable-edge-delete-btn { width: 20px; height: 20px; border: 0px solid #ffff…" at bounding box center [842, 439] width 885 height 692
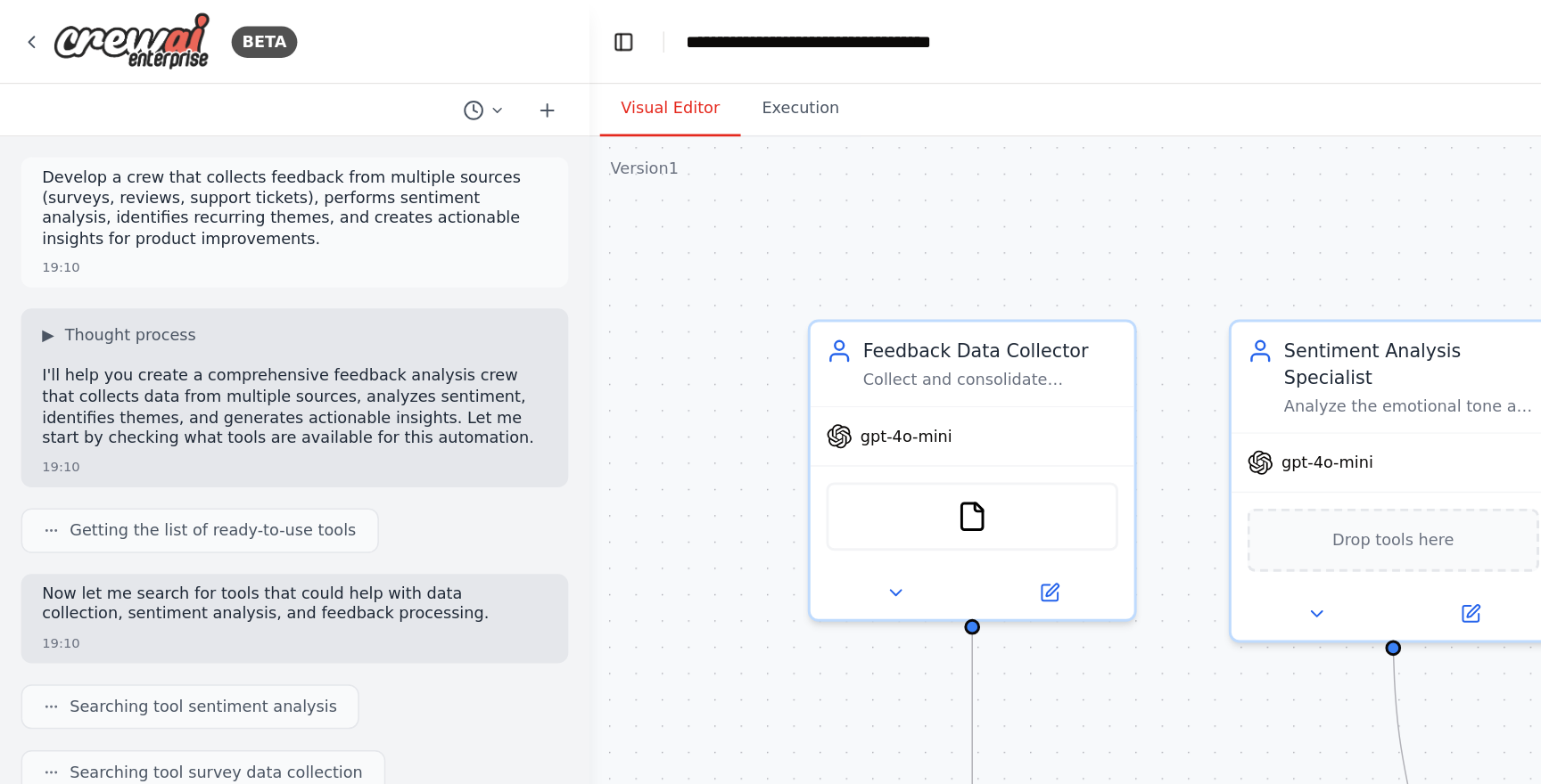
drag, startPoint x: 465, startPoint y: 177, endPoint x: 731, endPoint y: 182, distance: 266.0
click at [731, 182] on div ".deletable-edge-delete-btn { width: 20px; height: 20px; border: 0px solid #ffff…" at bounding box center [842, 439] width 885 height 692
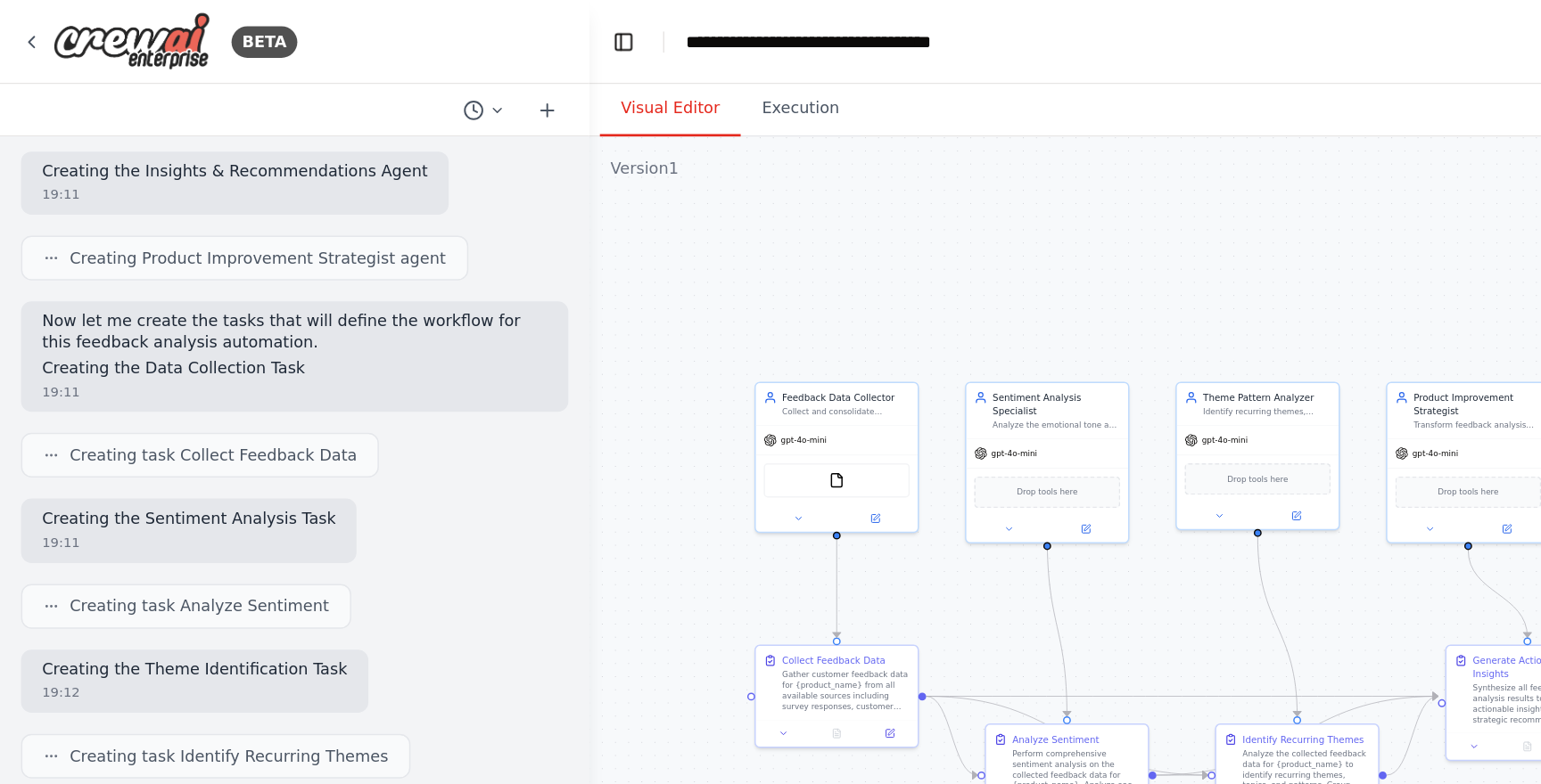
scroll to position [1176, 0]
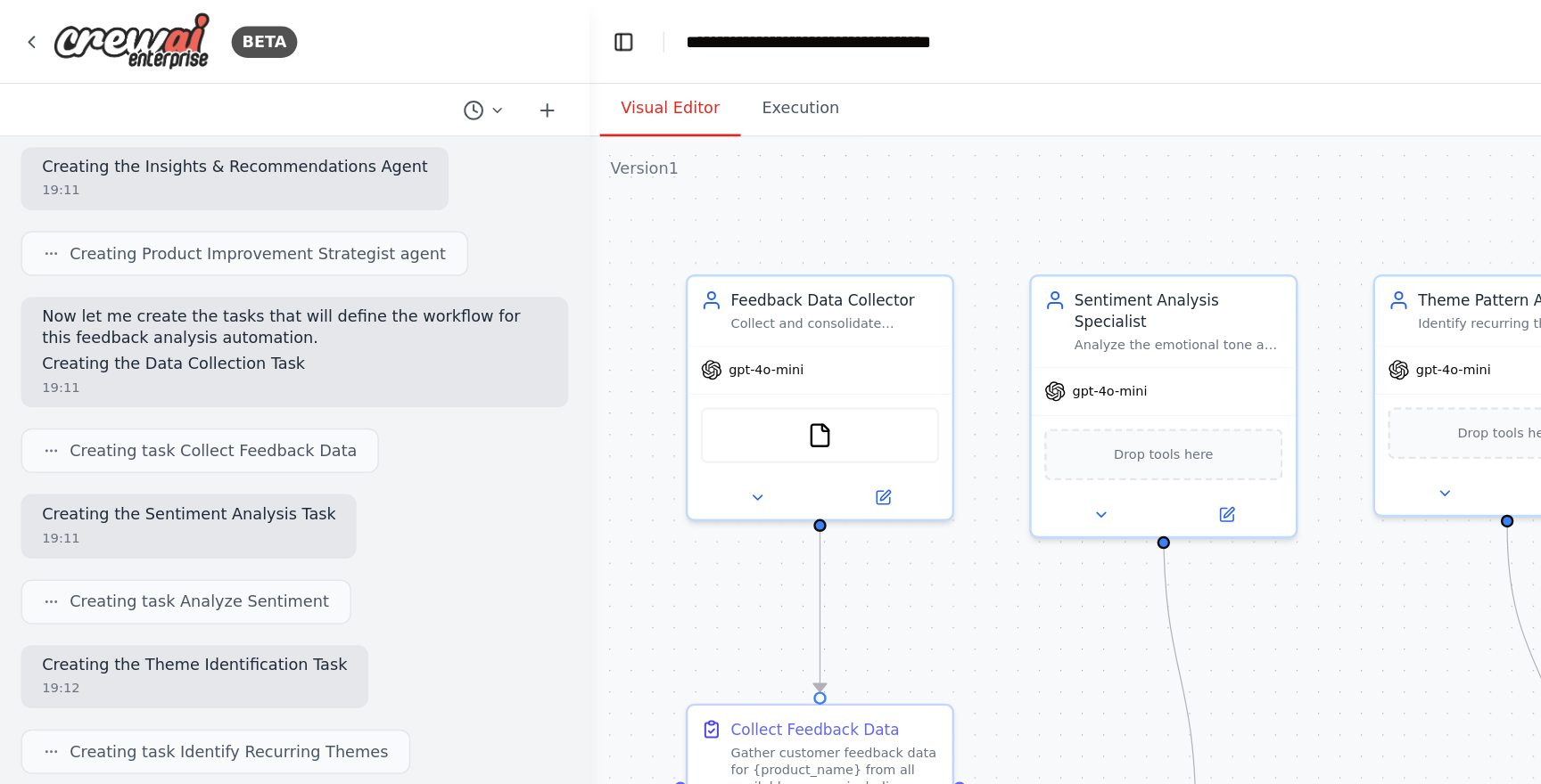
drag, startPoint x: 565, startPoint y: 238, endPoint x: 685, endPoint y: 137, distance: 156.8
click at [685, 137] on div ".deletable-edge-delete-btn { width: 20px; height: 20px; border: 0px solid #ffff…" at bounding box center [842, 439] width 885 height 692
click at [527, 209] on div "Feedback Data Collector Collect and consolidate customer feedback from multiple…" at bounding box center [566, 208] width 141 height 30
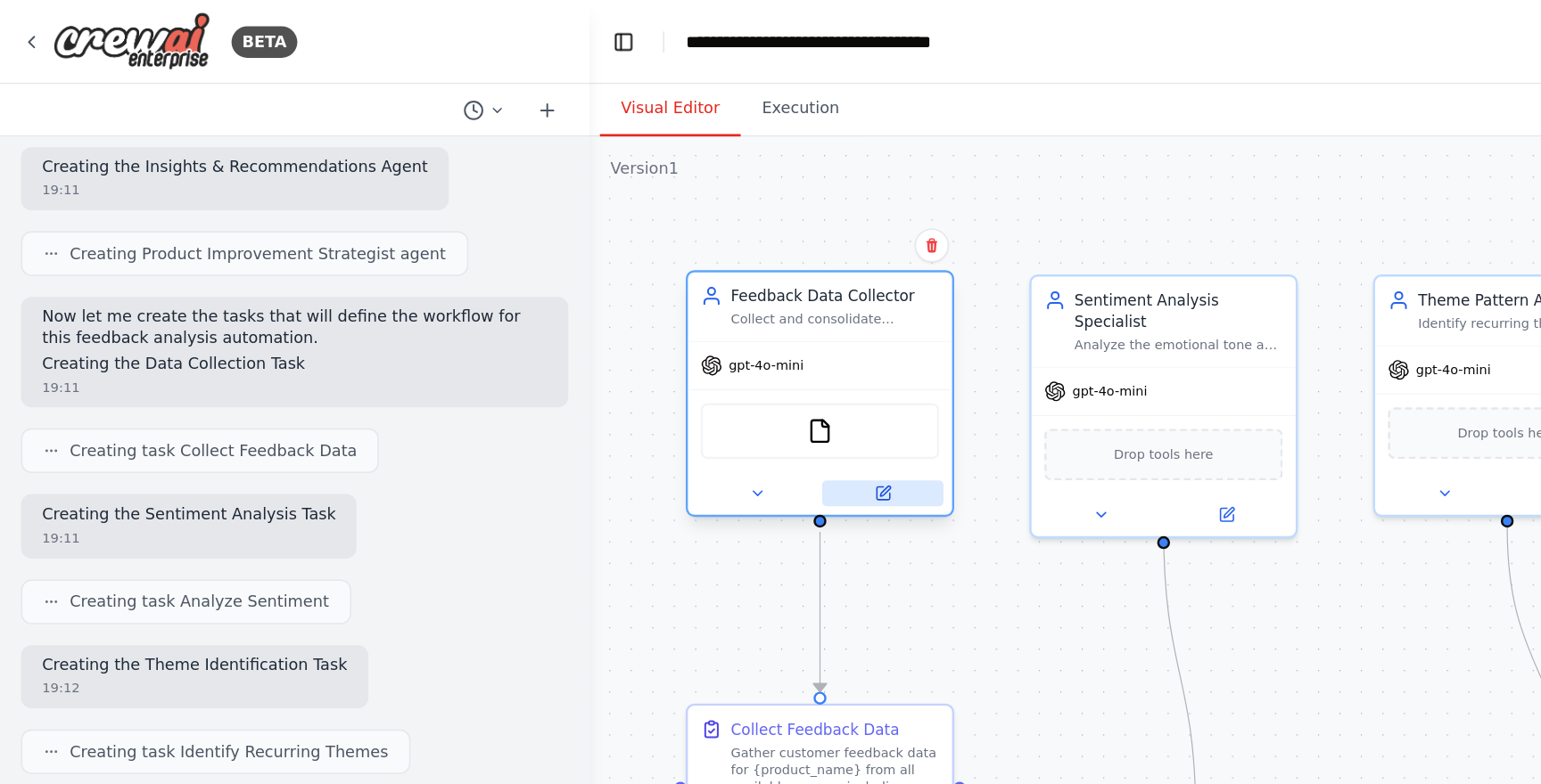
click at [603, 339] on icon at bounding box center [597, 334] width 12 height 12
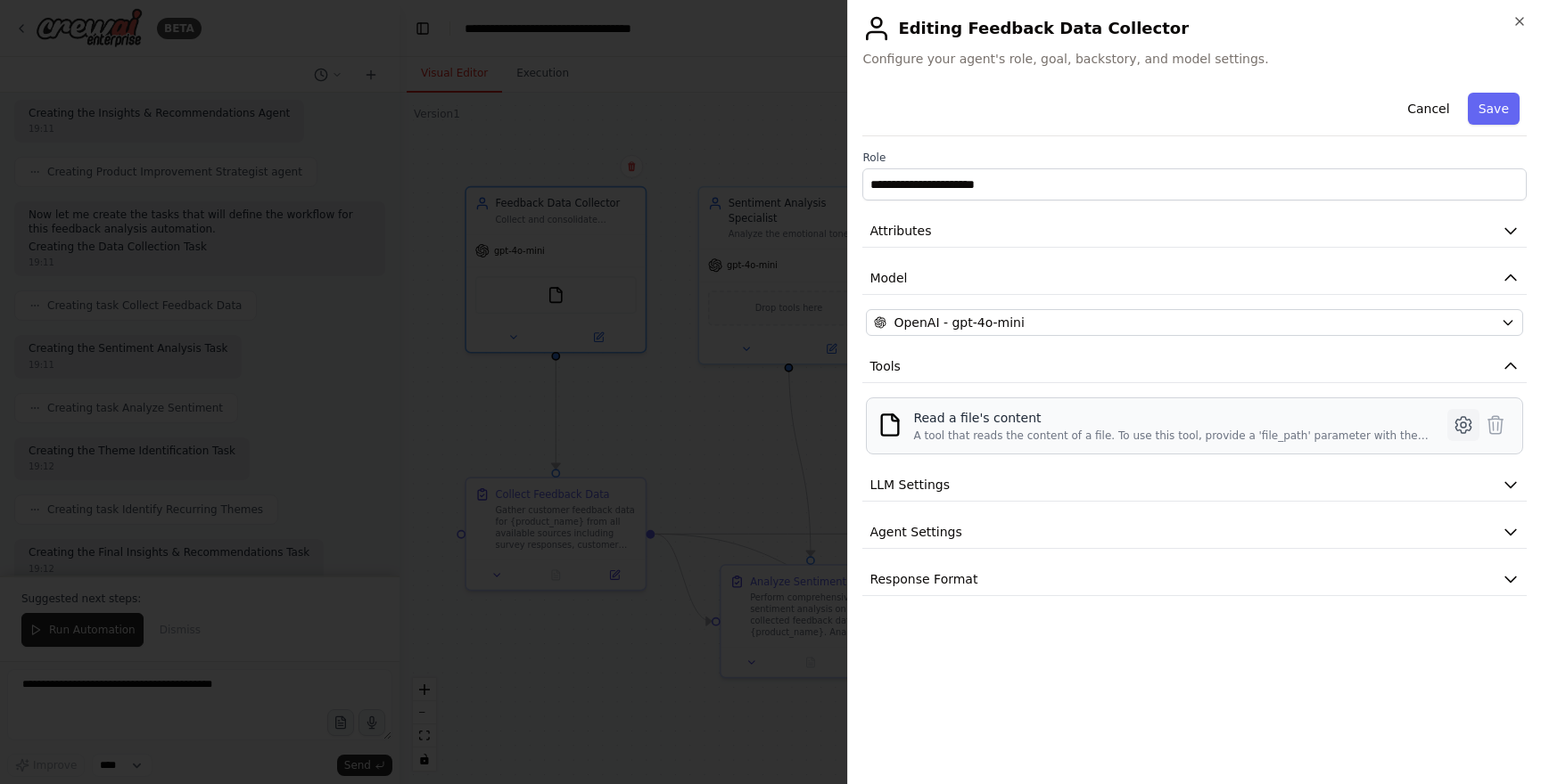
click at [1467, 429] on icon at bounding box center [1463, 425] width 21 height 21
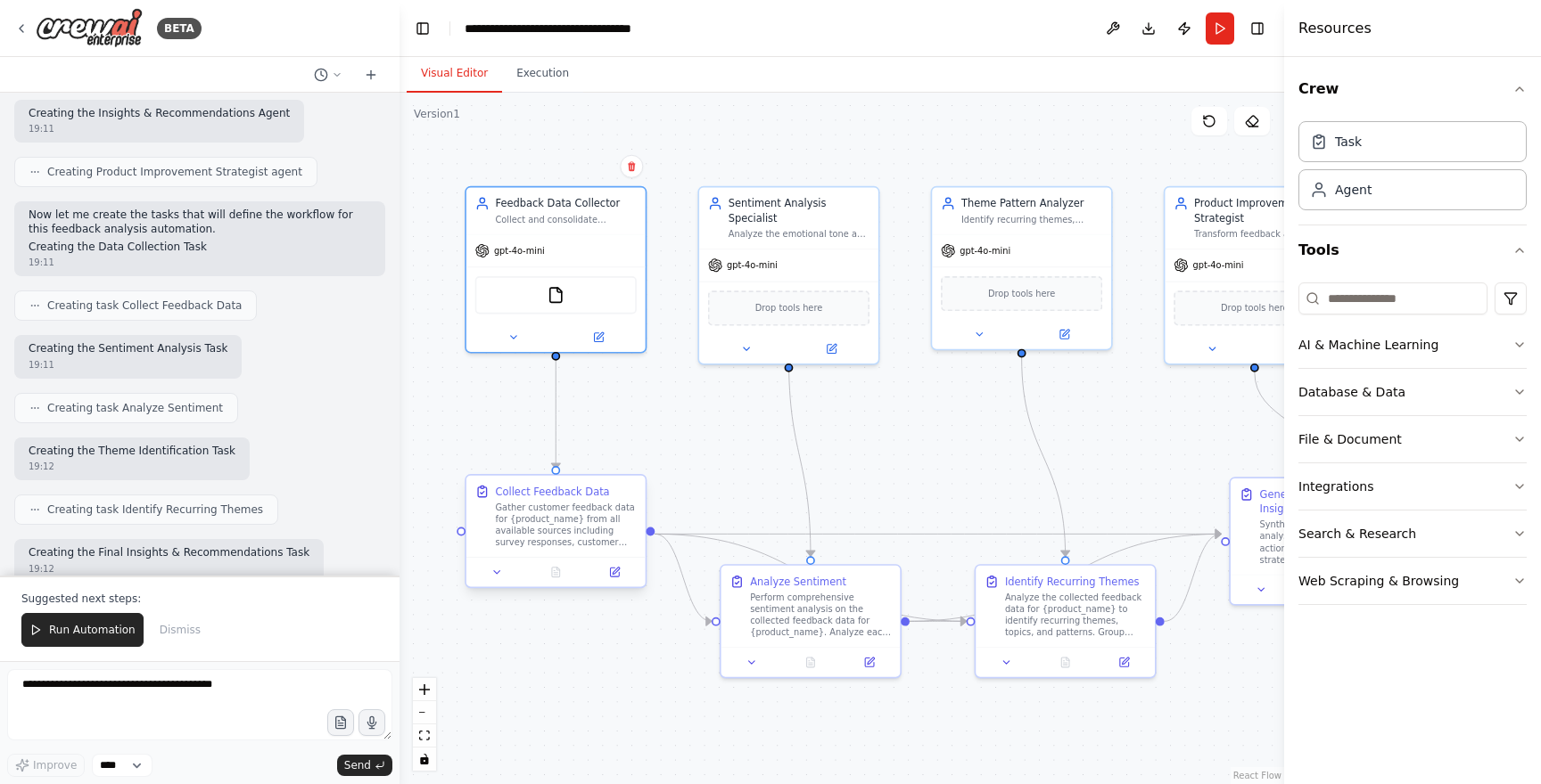
click at [558, 518] on div "Gather customer feedback data for {product_name} from all available sources inc…" at bounding box center [566, 525] width 141 height 47
click at [620, 574] on button at bounding box center [614, 572] width 50 height 18
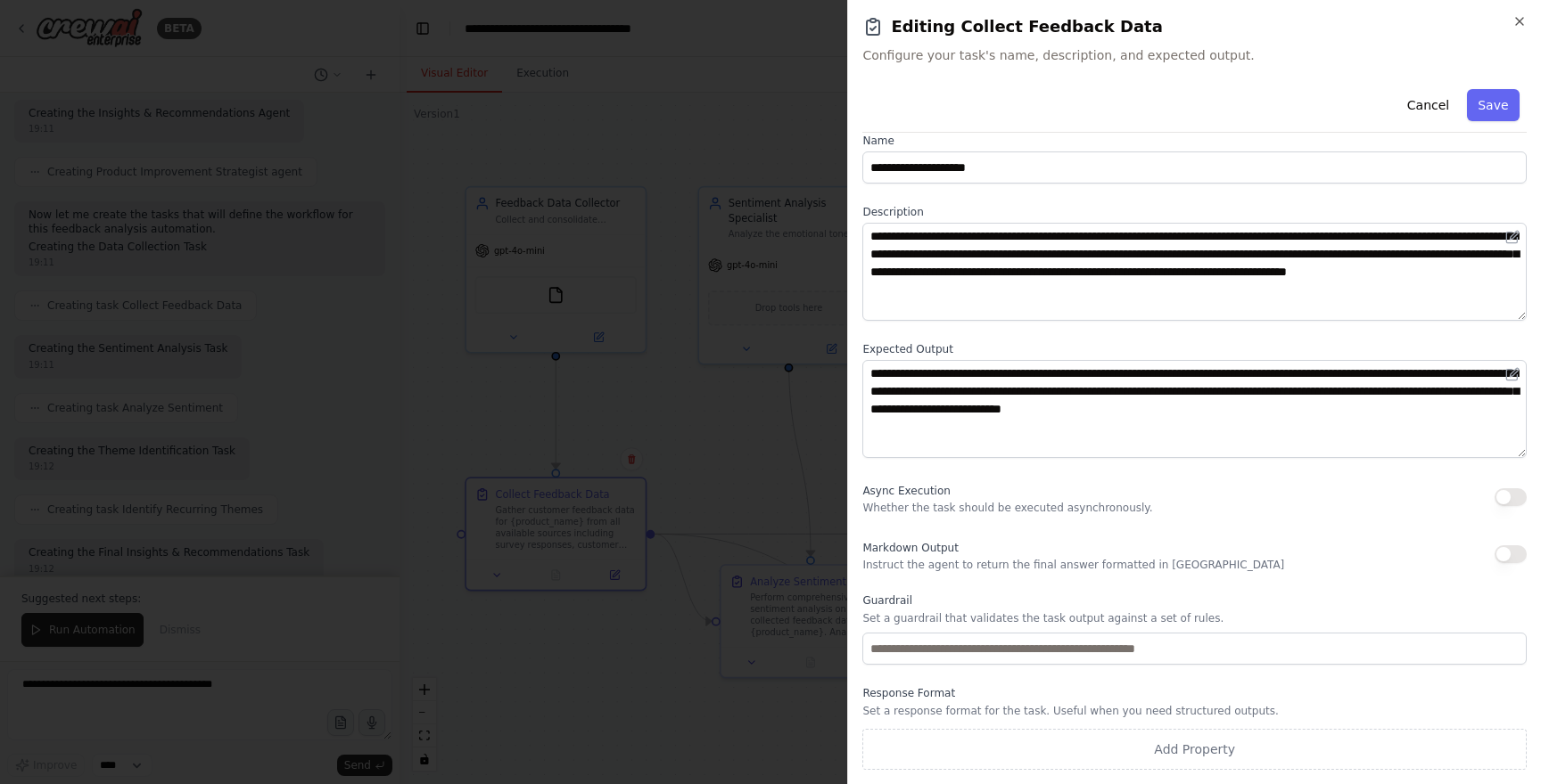
scroll to position [0, 0]
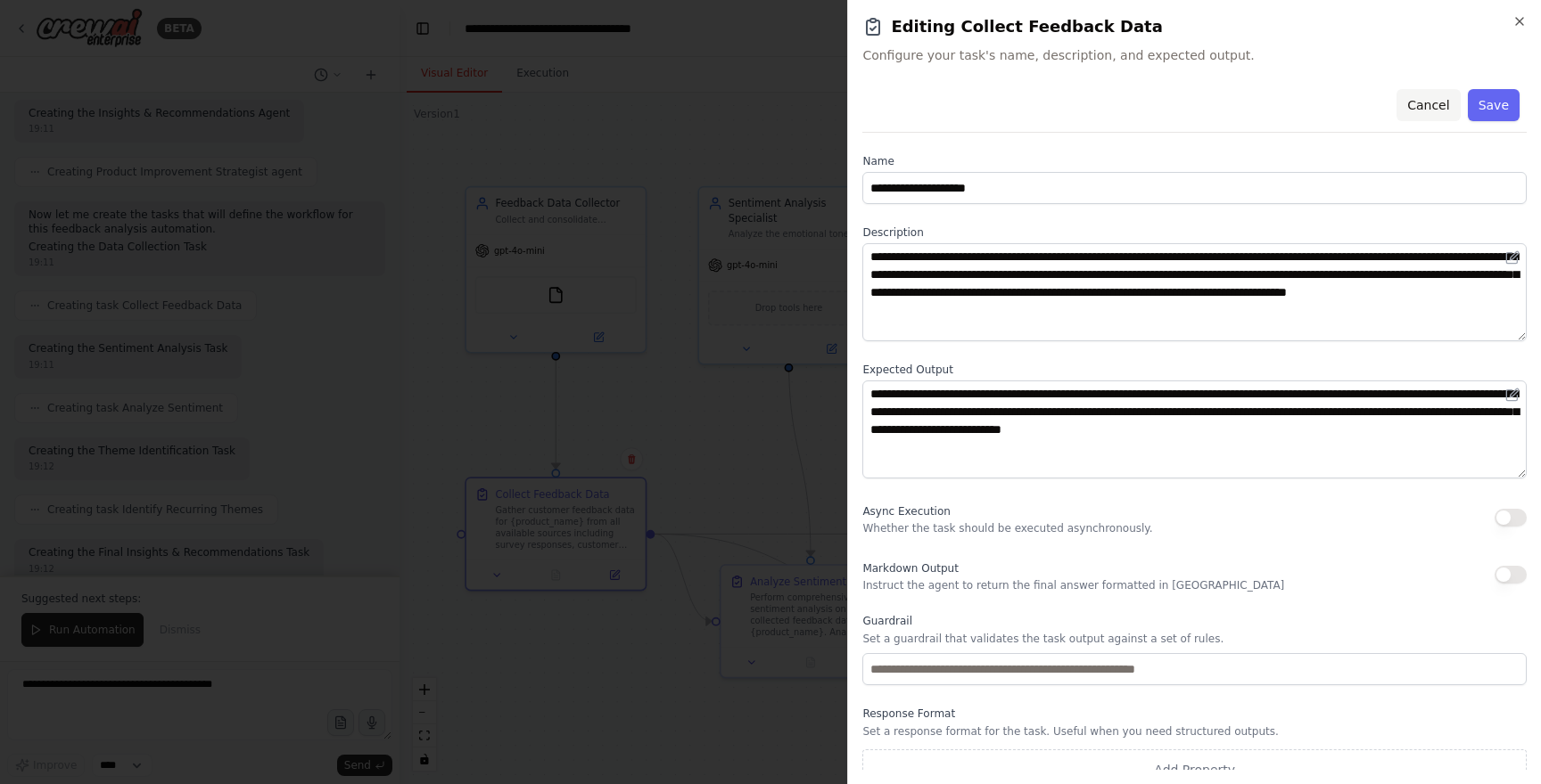
click at [1425, 109] on button "Cancel" at bounding box center [1427, 106] width 64 height 32
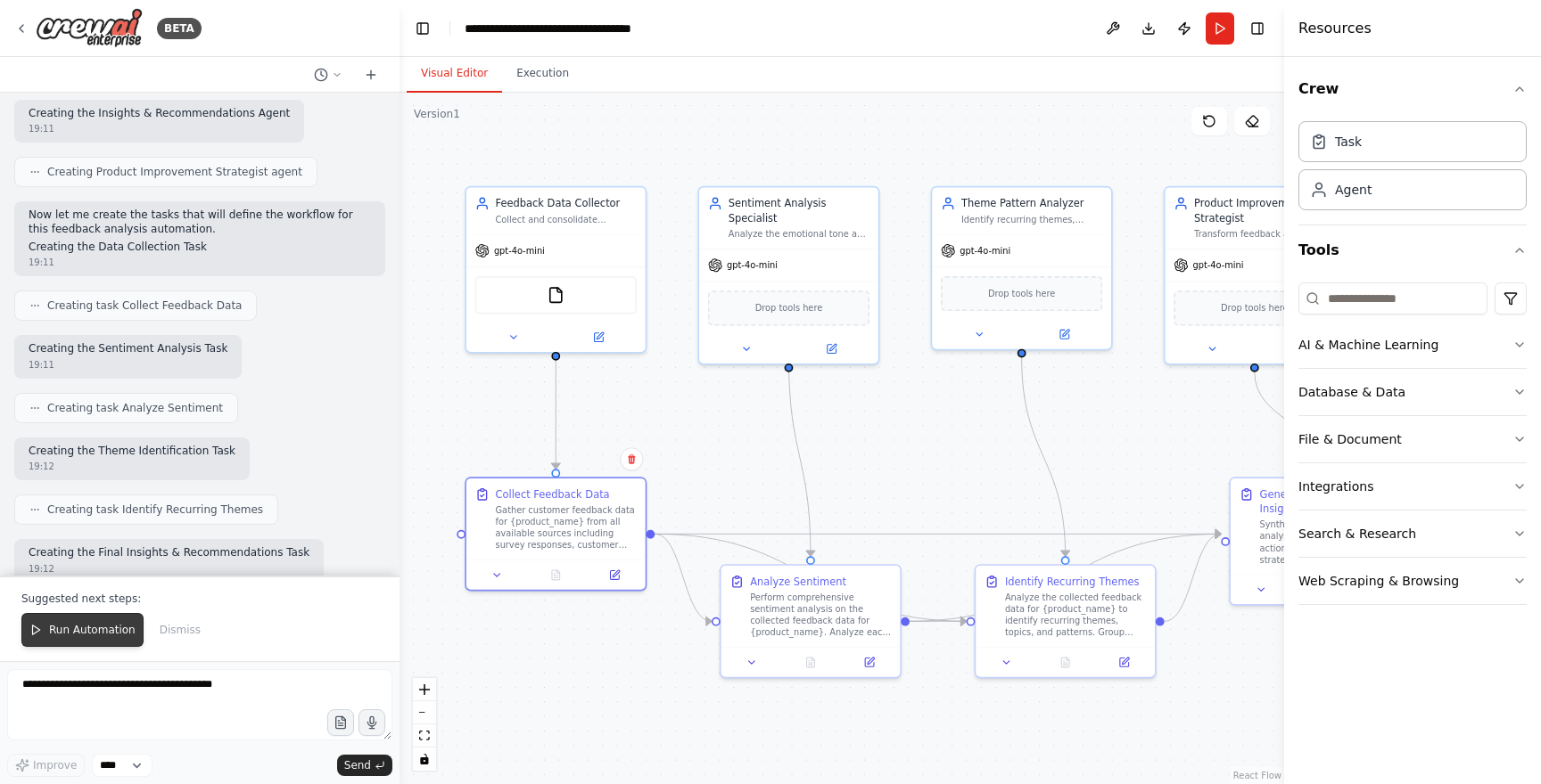
click at [72, 633] on span "Run Automation" at bounding box center [92, 630] width 87 height 14
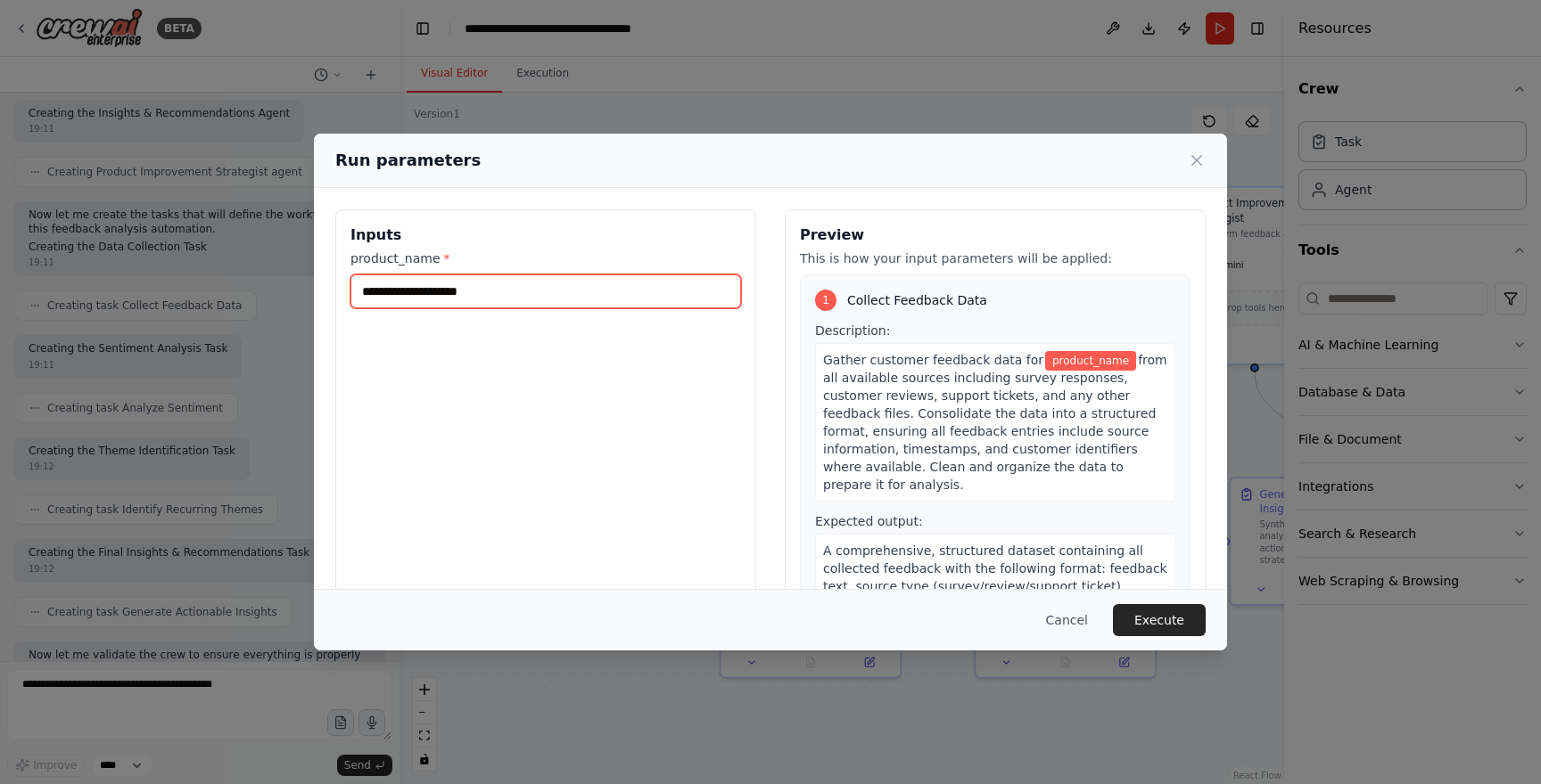
click at [491, 288] on input "product_name *" at bounding box center [545, 292] width 390 height 34
type input "**"
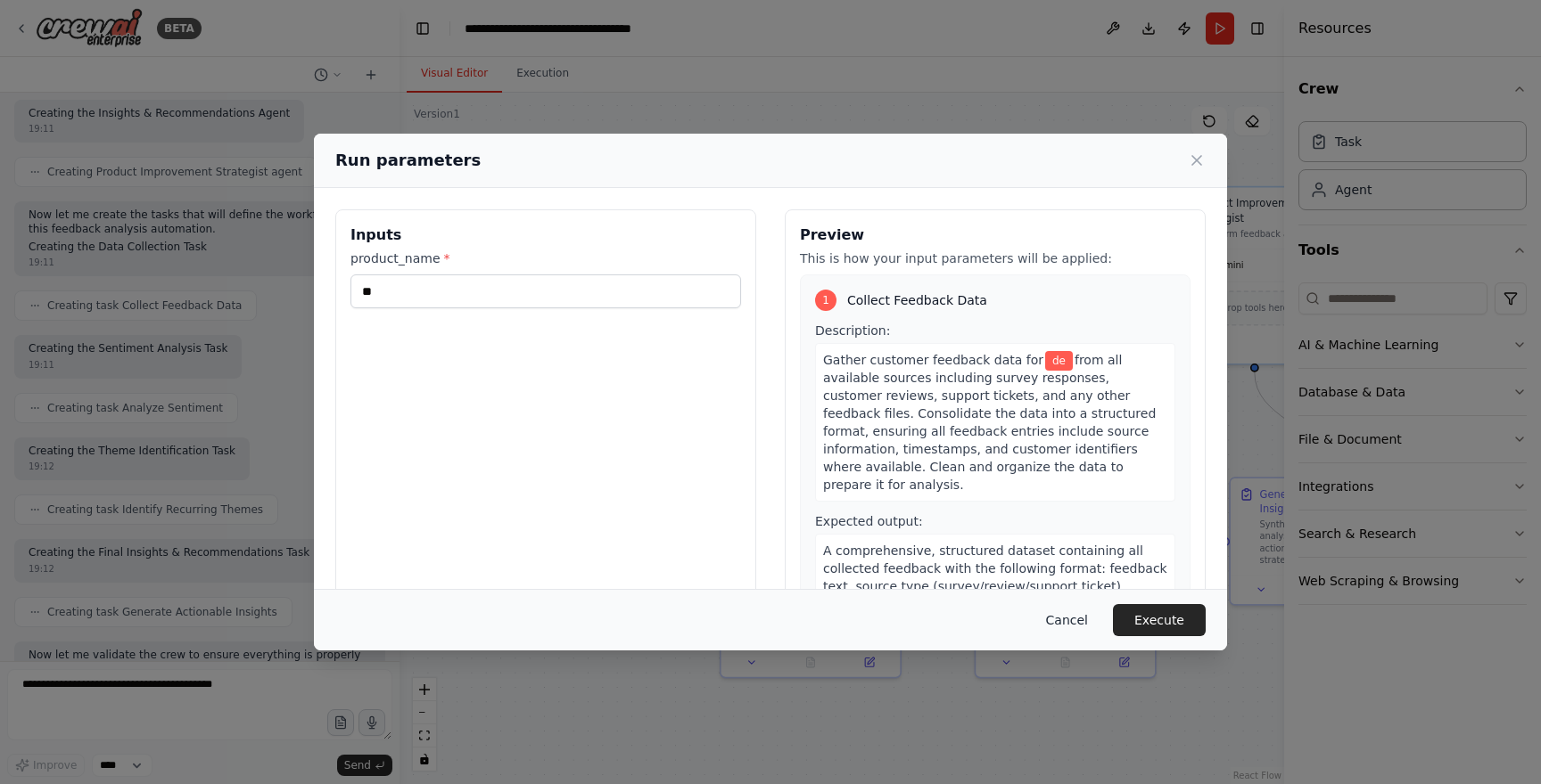
click at [1067, 622] on button "Cancel" at bounding box center [1066, 620] width 71 height 32
